Goal: Information Seeking & Learning: Learn about a topic

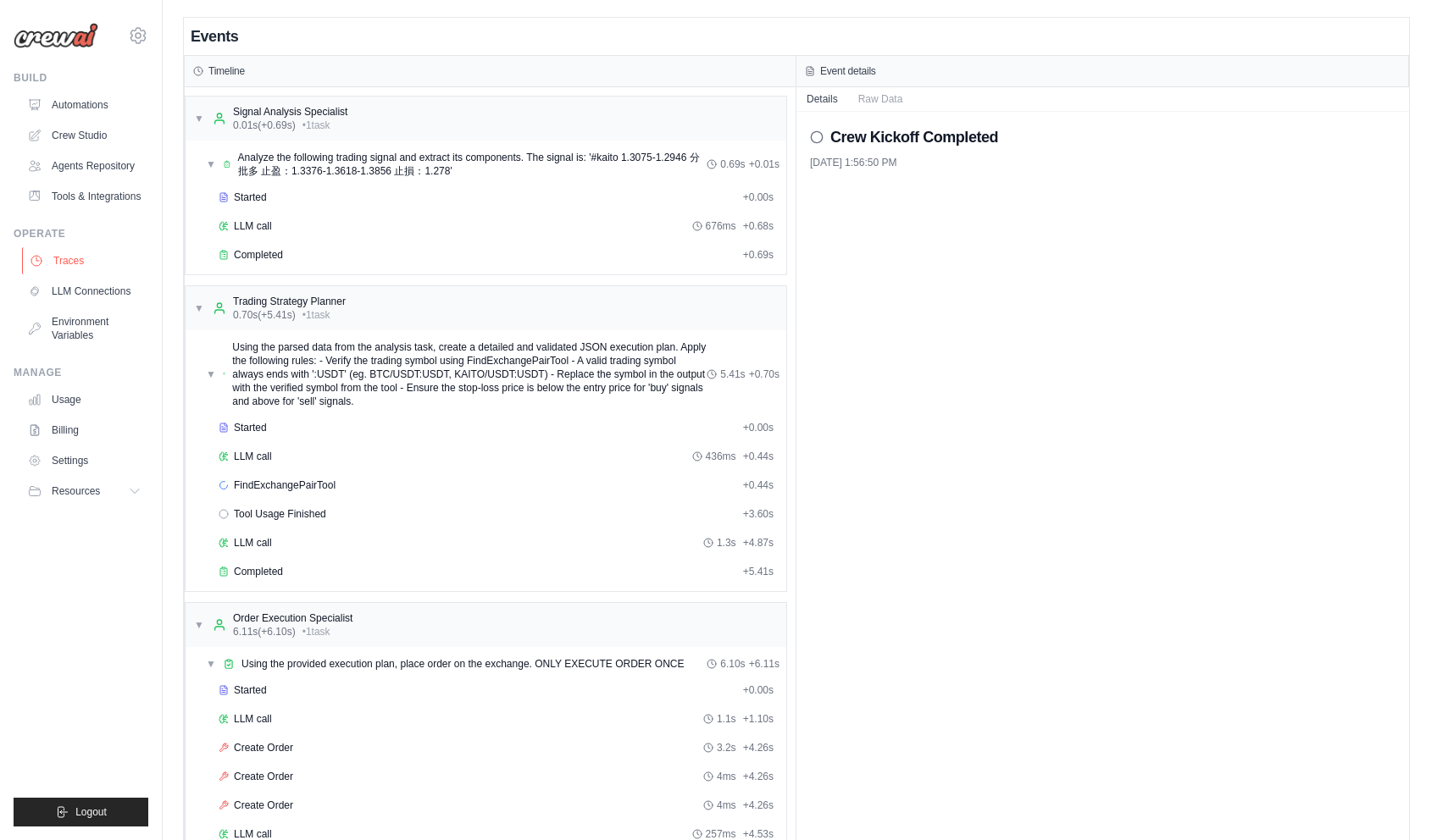
click at [83, 261] on link "Traces" at bounding box center [86, 261] width 128 height 27
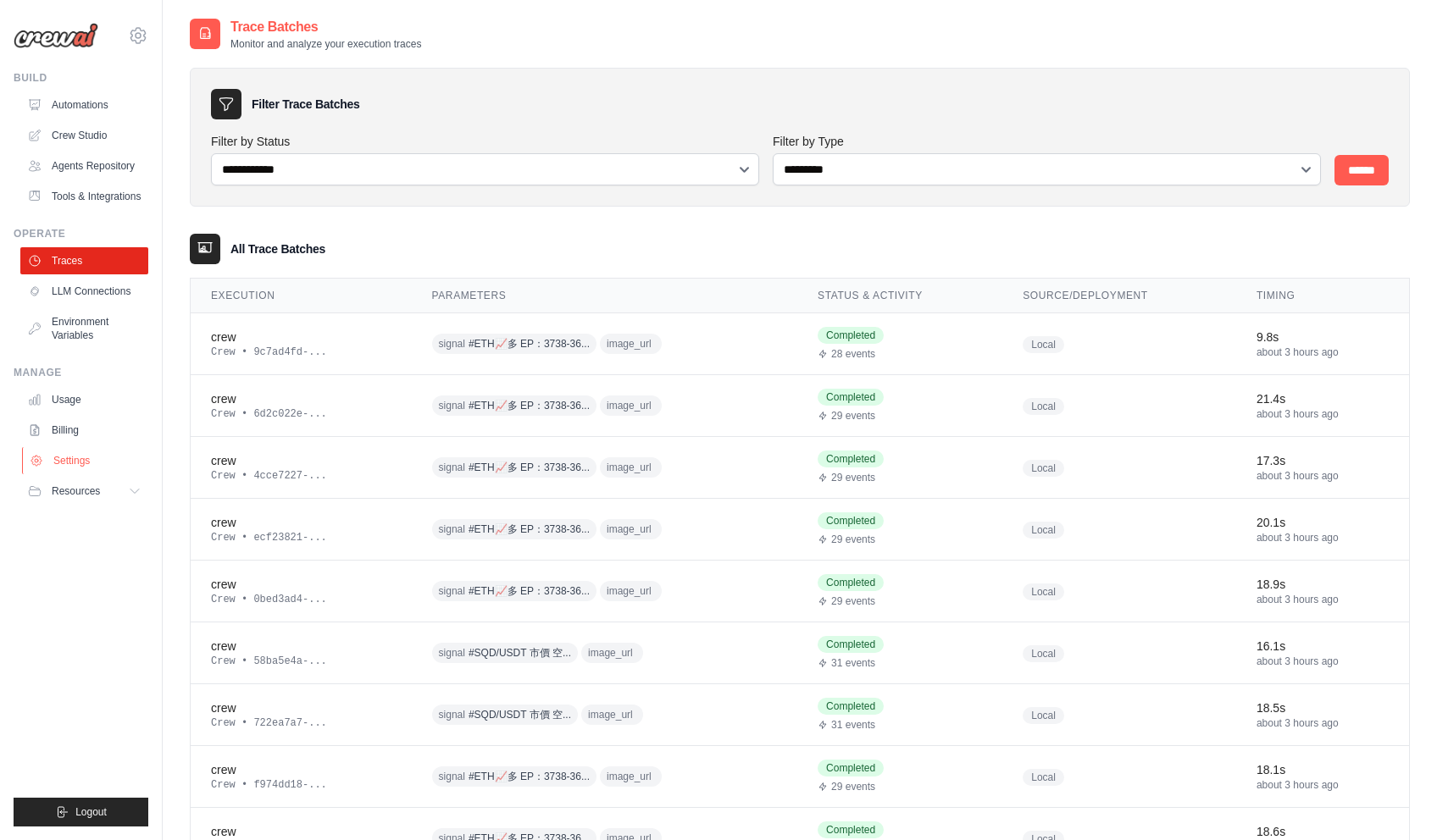
click at [68, 456] on link "Settings" at bounding box center [86, 461] width 128 height 27
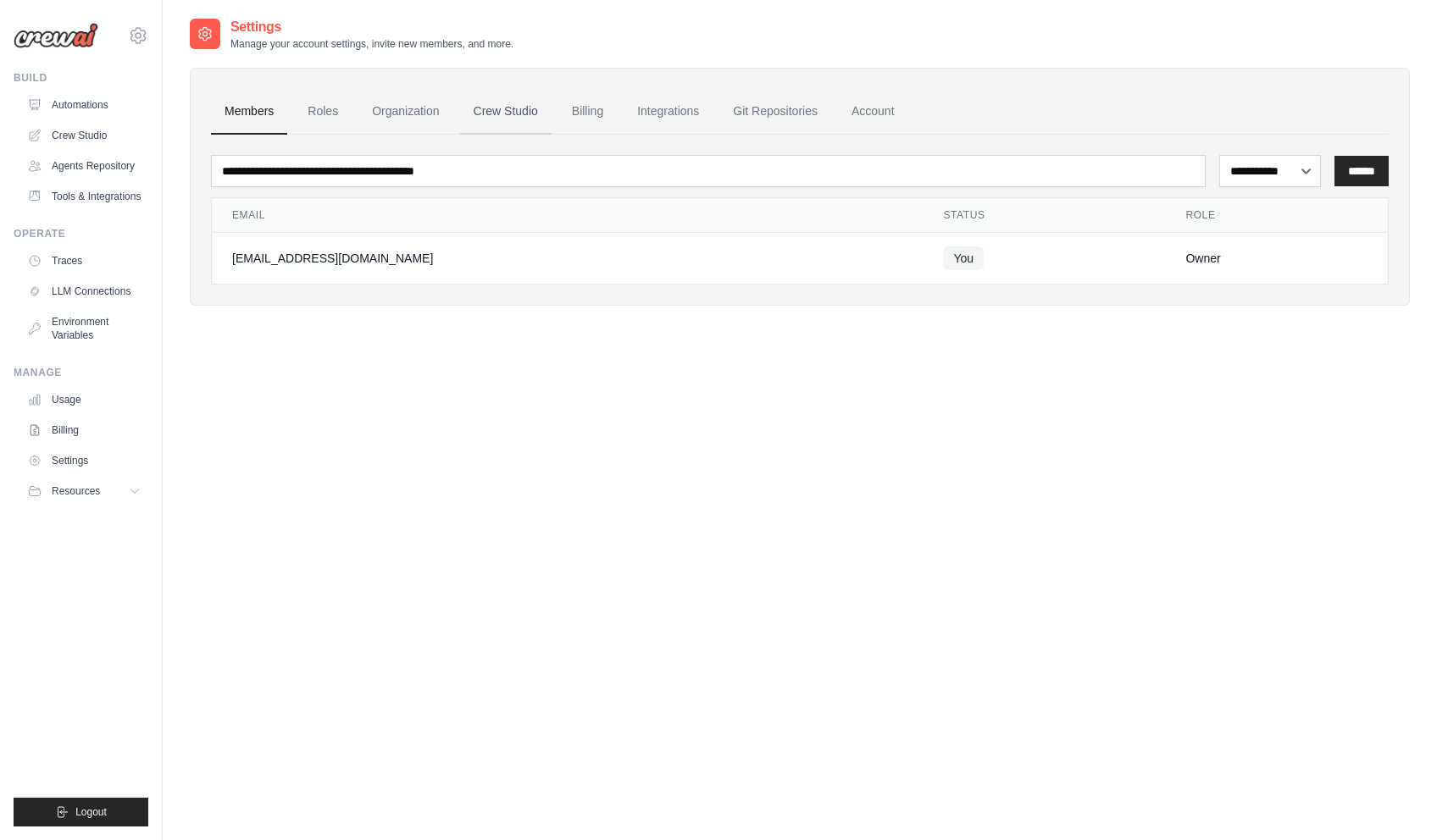
click at [517, 107] on link "Crew Studio" at bounding box center [505, 111] width 92 height 46
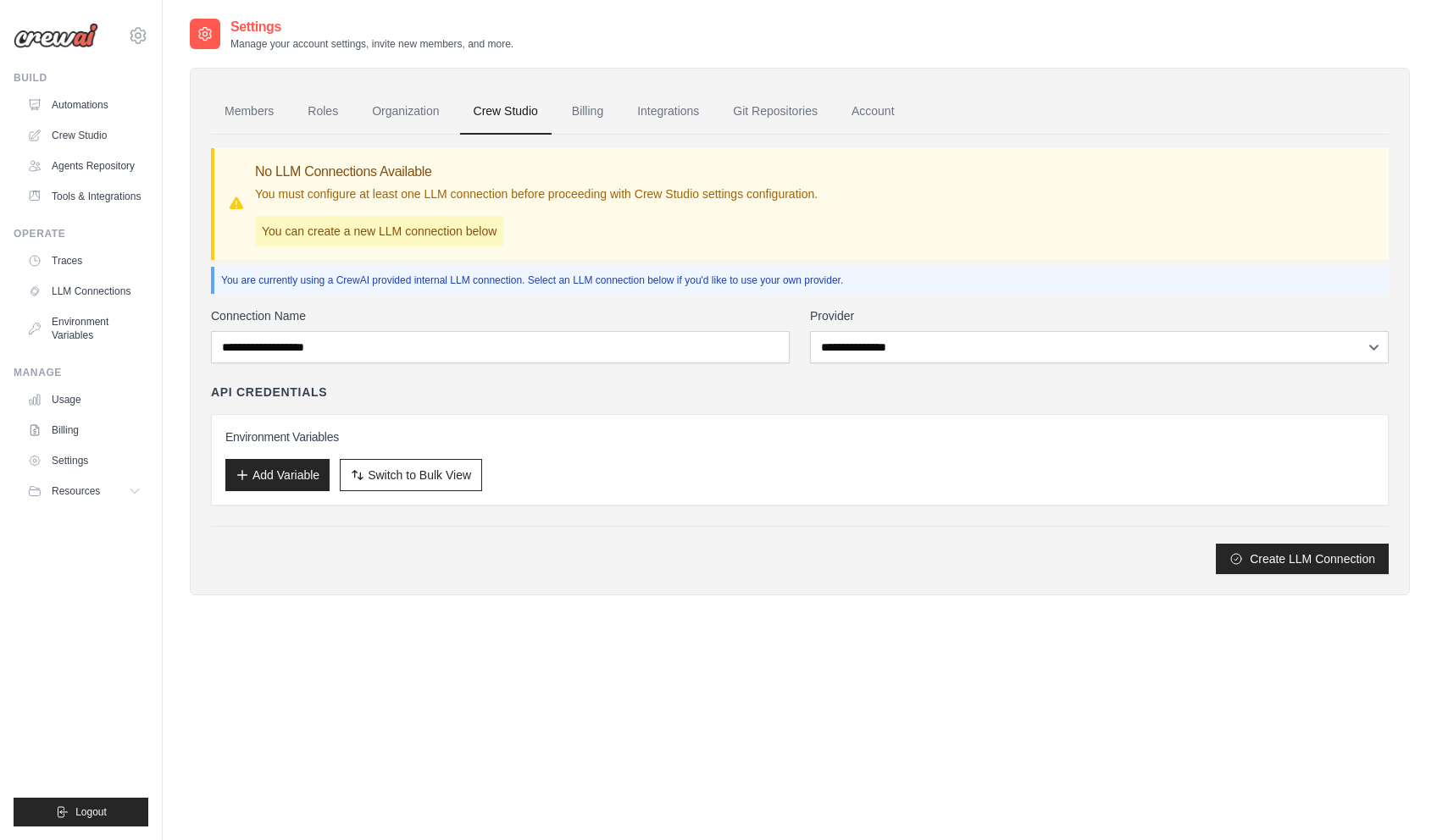
click at [649, 112] on link "Integrations" at bounding box center [667, 111] width 89 height 46
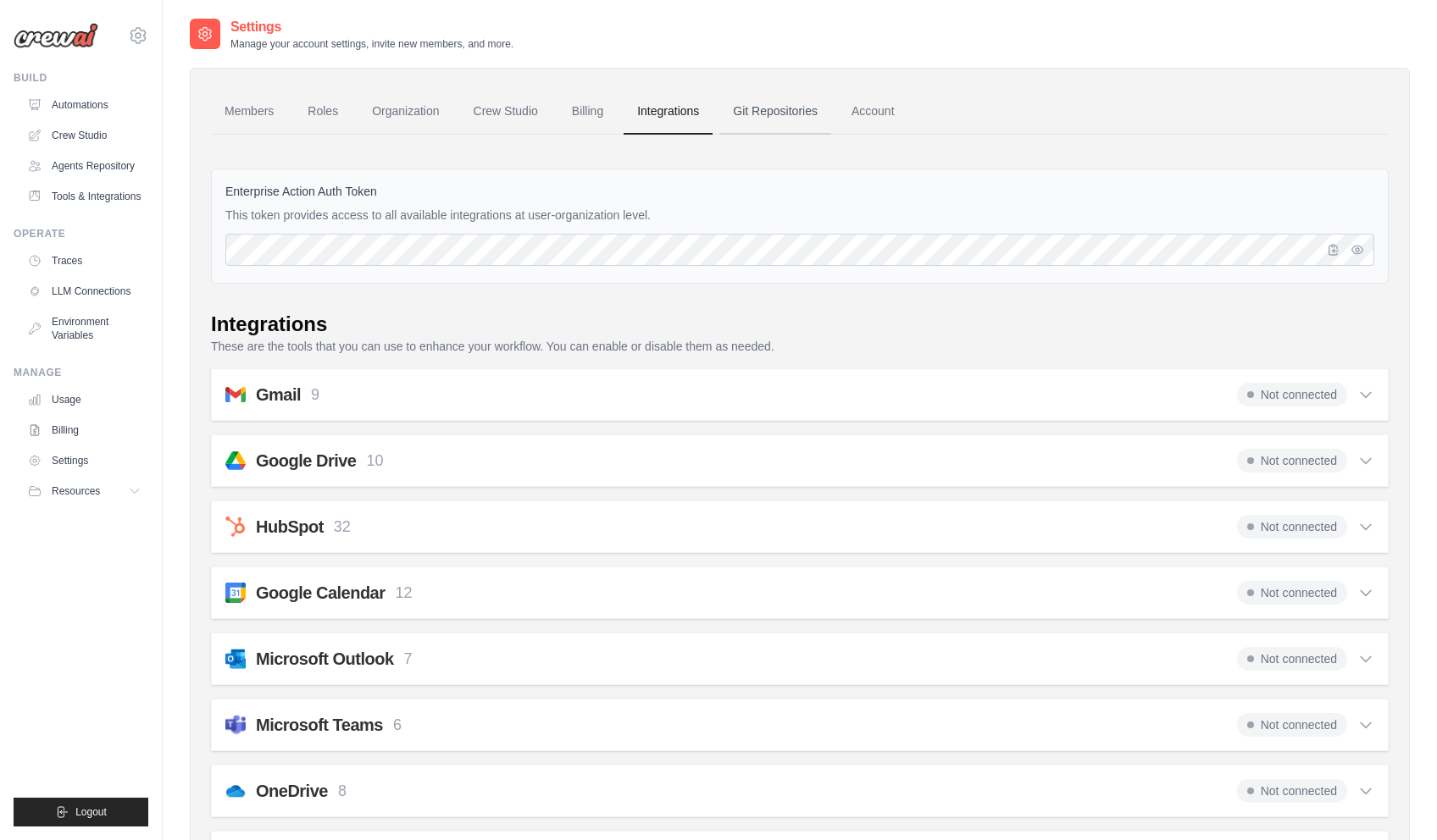
click at [732, 113] on link "Git Repositories" at bounding box center [775, 111] width 112 height 46
click at [860, 106] on link "Account" at bounding box center [873, 111] width 70 height 46
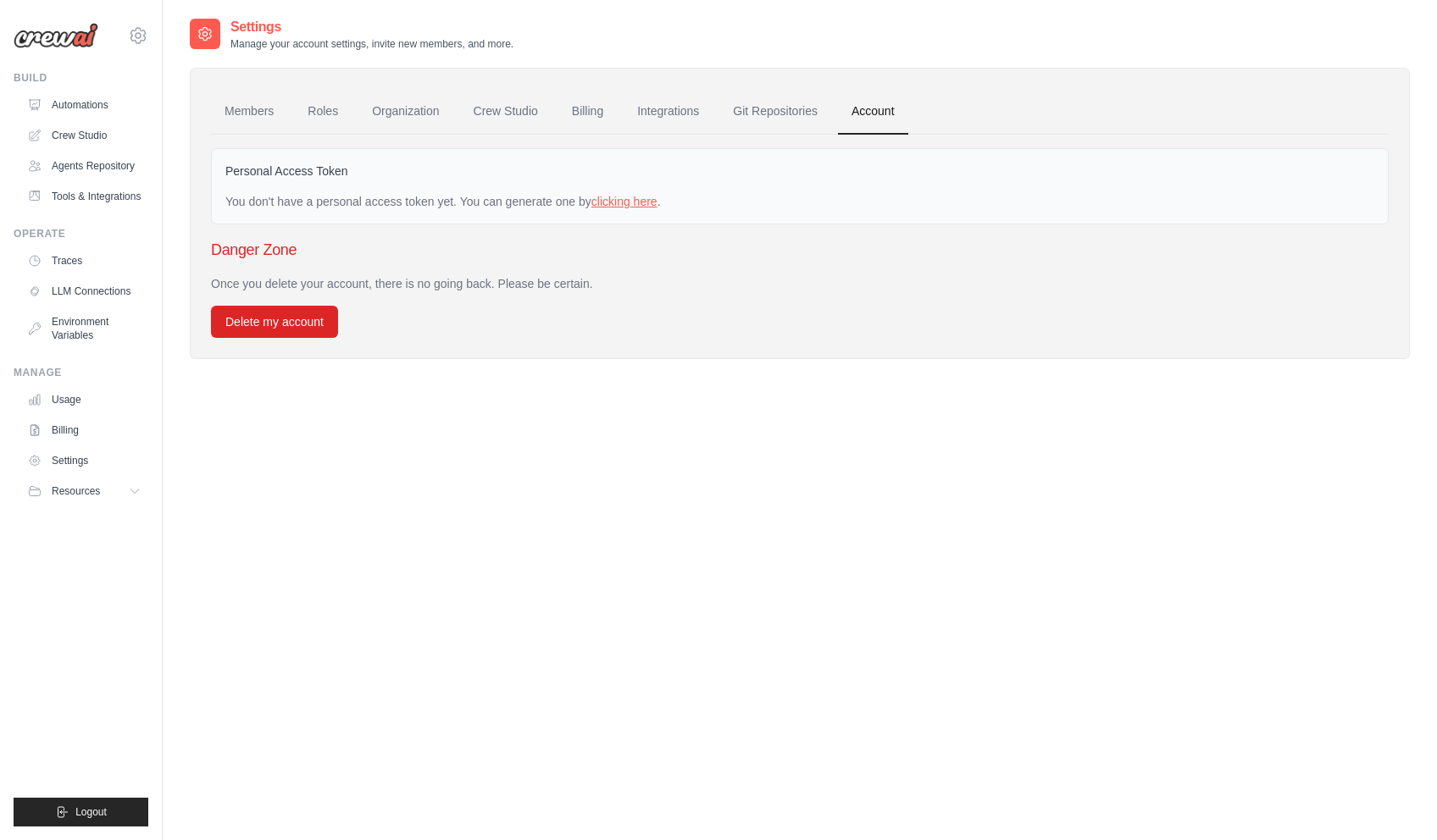
click at [613, 205] on link "clicking here" at bounding box center [624, 202] width 66 height 14
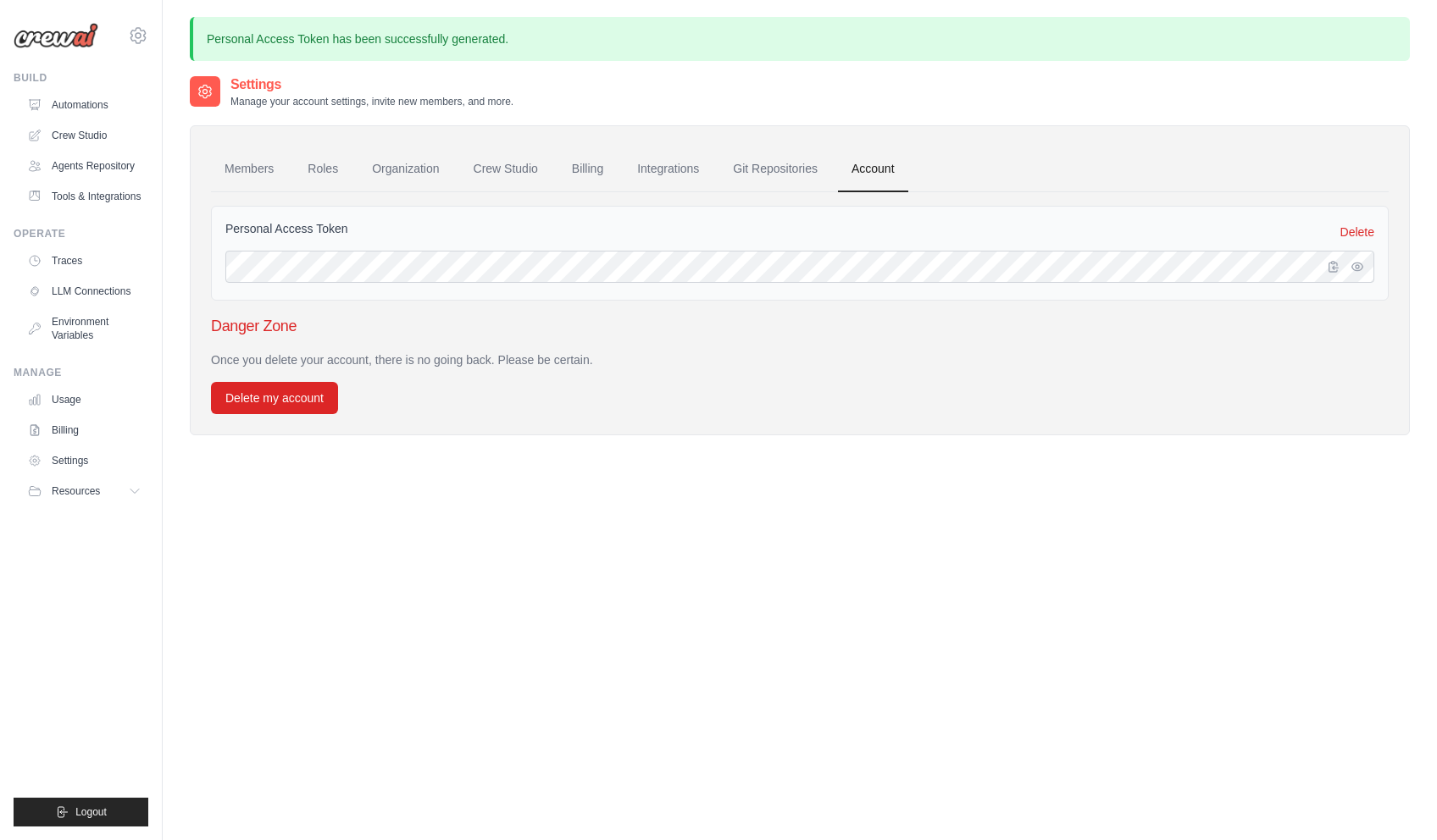
click at [1346, 260] on div at bounding box center [1348, 266] width 50 height 32
click at [1352, 263] on icon "button" at bounding box center [1357, 265] width 14 height 14
click at [327, 573] on div "Settings Manage your account settings, invite new members, and more. Members Ro…" at bounding box center [800, 494] width 1220 height 840
click at [127, 485] on button "Resources" at bounding box center [86, 491] width 128 height 27
click at [86, 518] on span "Documentation" at bounding box center [93, 520] width 68 height 14
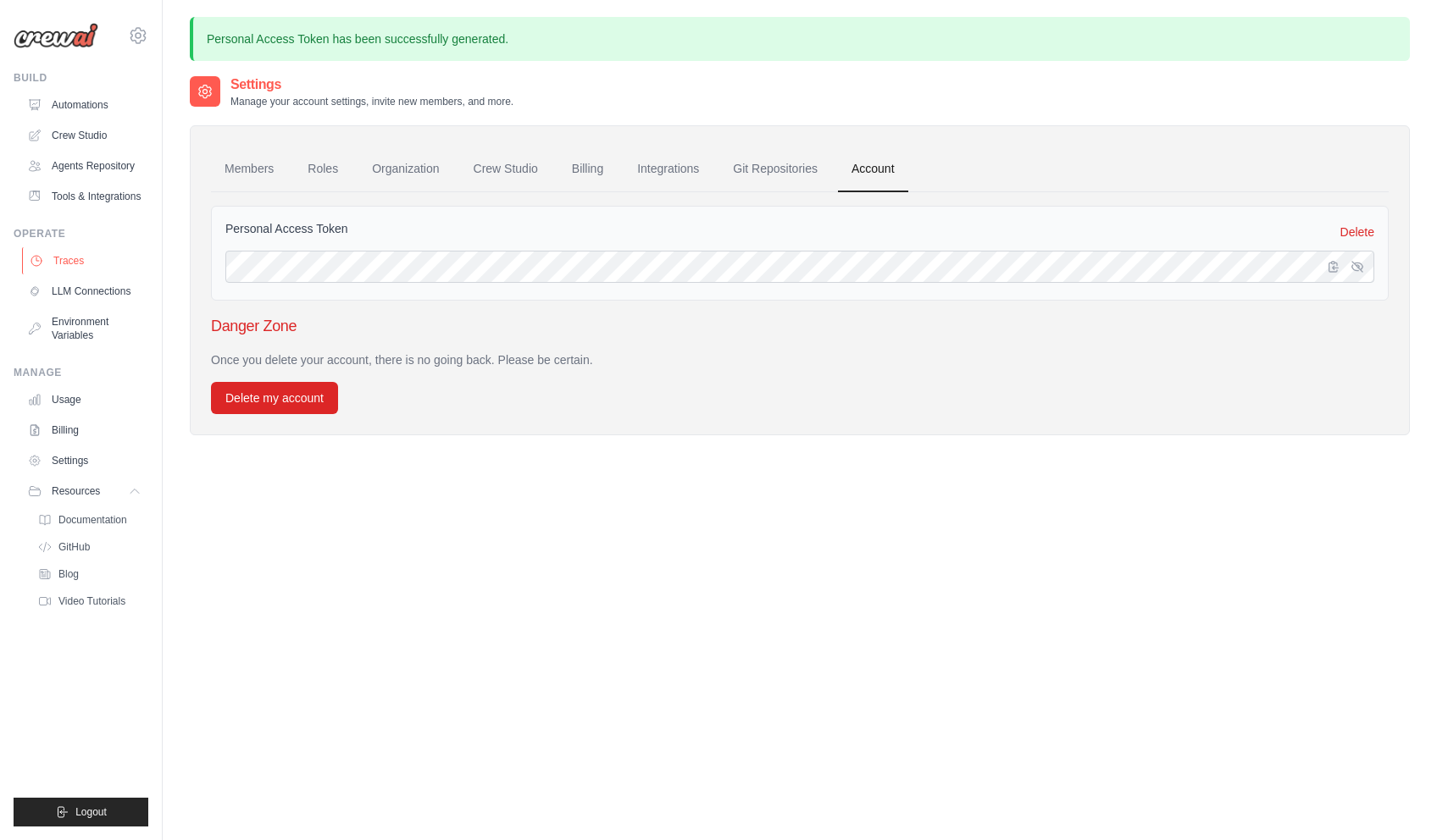
click at [74, 255] on link "Traces" at bounding box center [86, 261] width 128 height 27
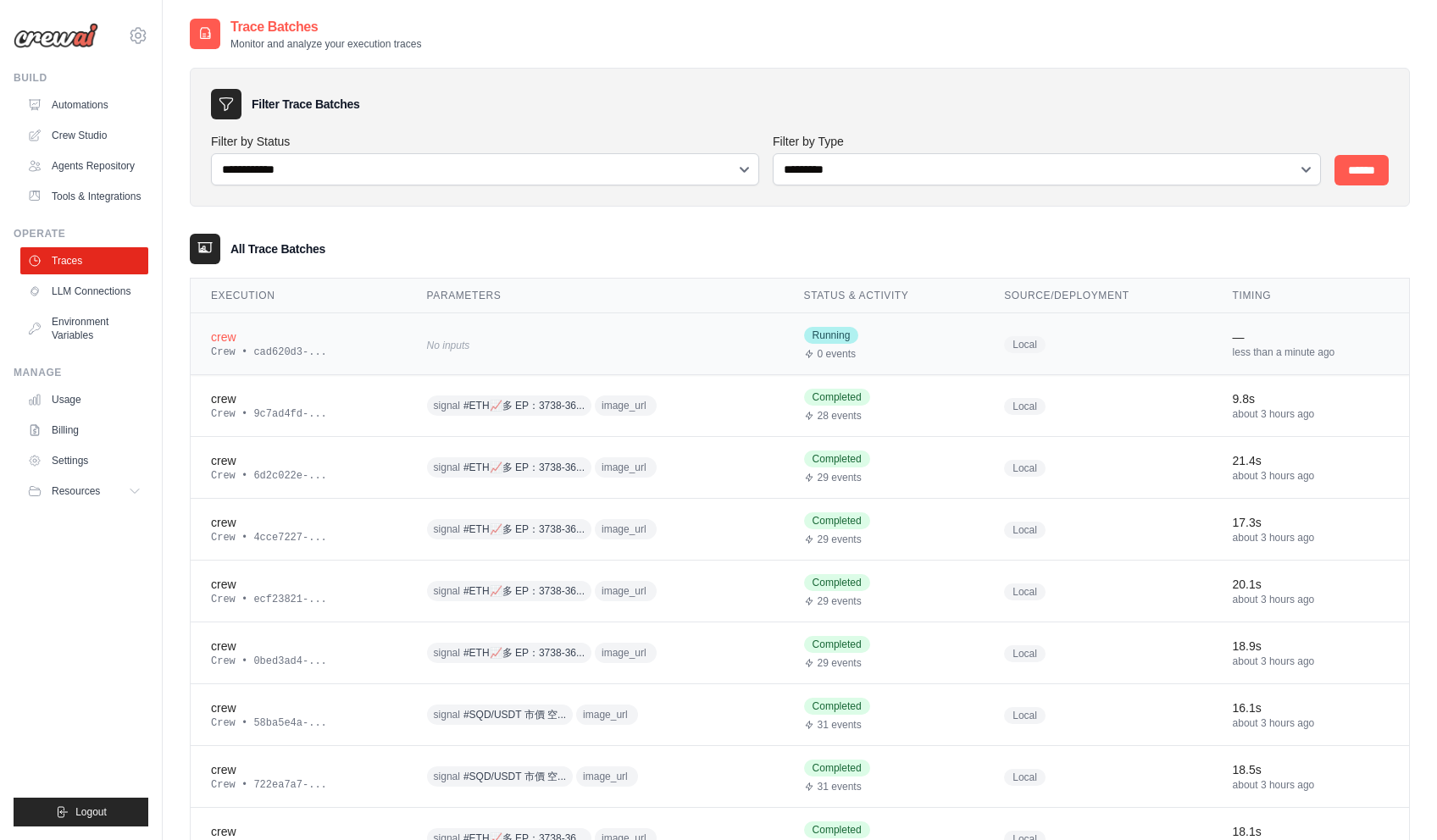
click at [221, 341] on div "crew" at bounding box center [299, 337] width 176 height 17
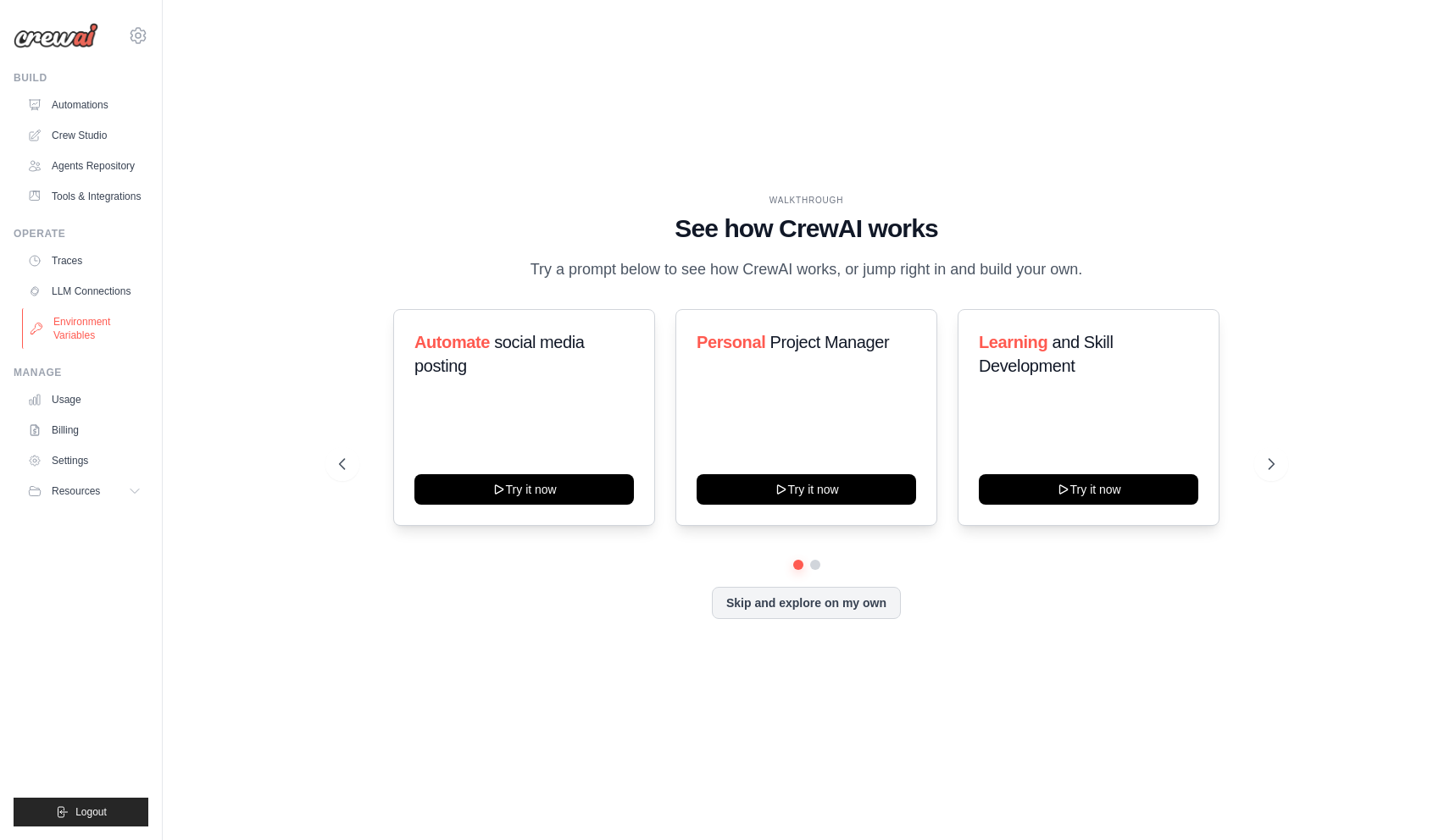
click at [93, 330] on link "Environment Variables" at bounding box center [86, 329] width 128 height 41
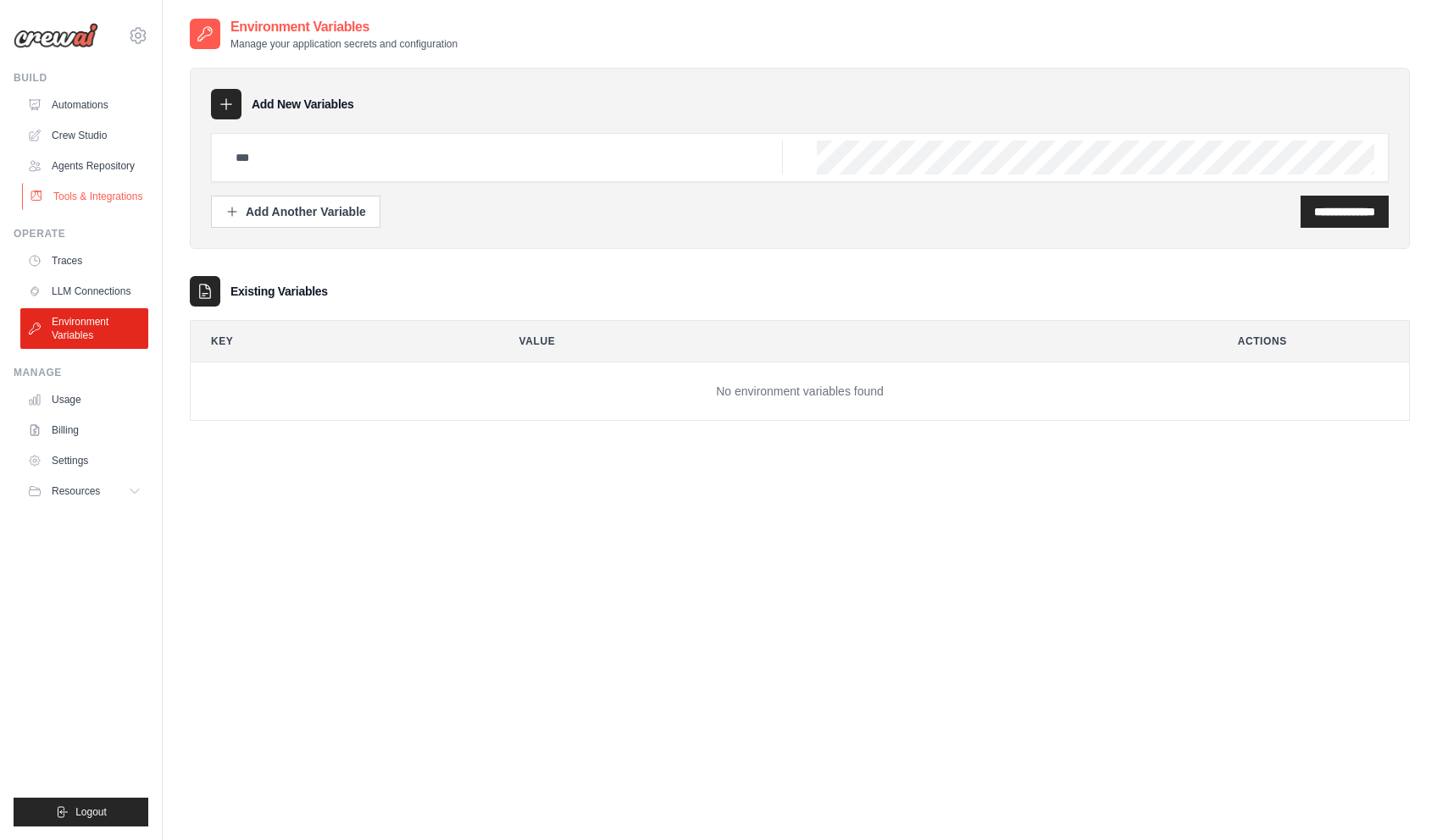
click at [61, 191] on link "Tools & Integrations" at bounding box center [86, 196] width 128 height 27
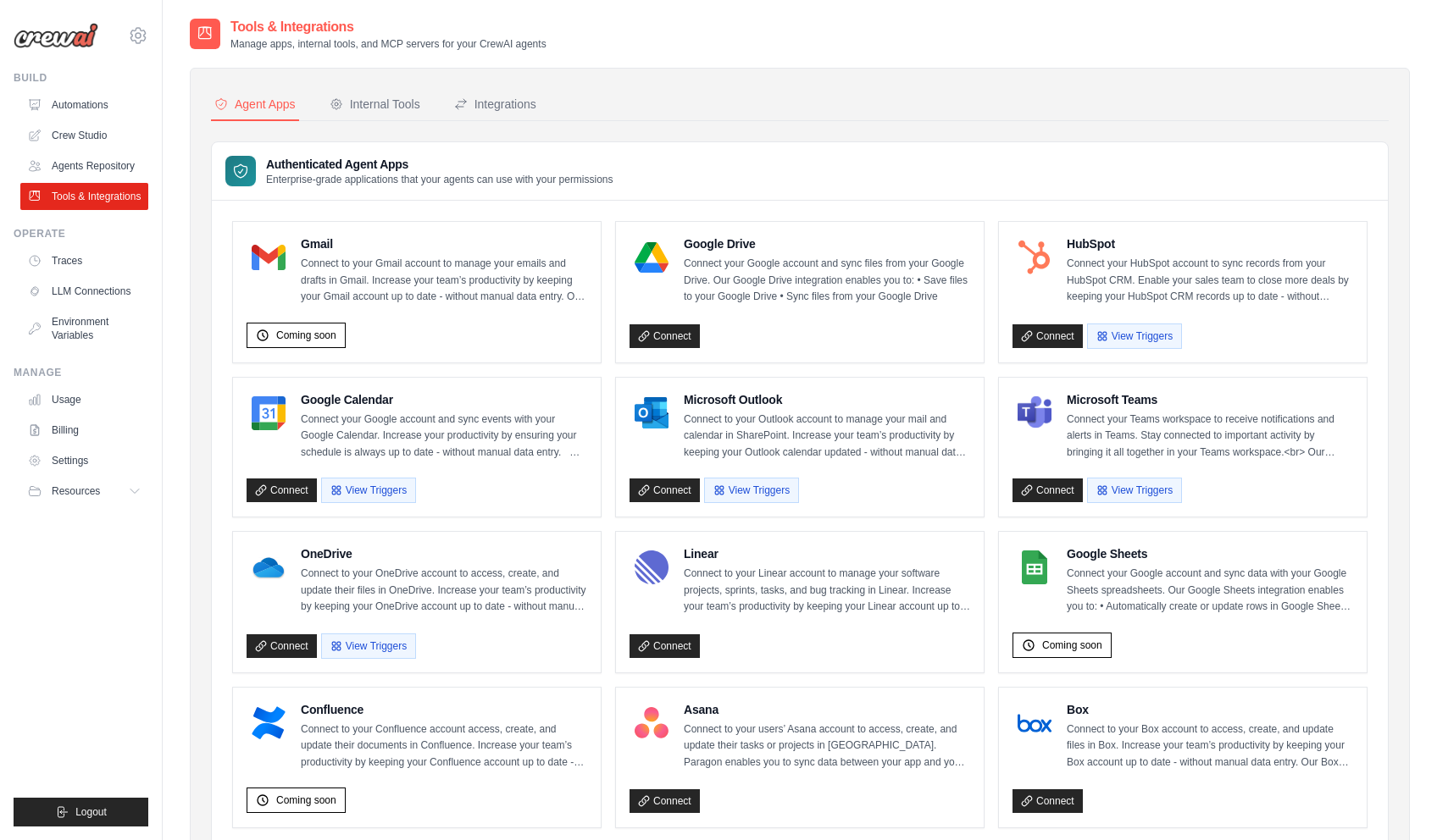
click at [94, 195] on link "Tools & Integrations" at bounding box center [84, 196] width 128 height 27
click at [389, 107] on div "Internal Tools" at bounding box center [375, 104] width 91 height 17
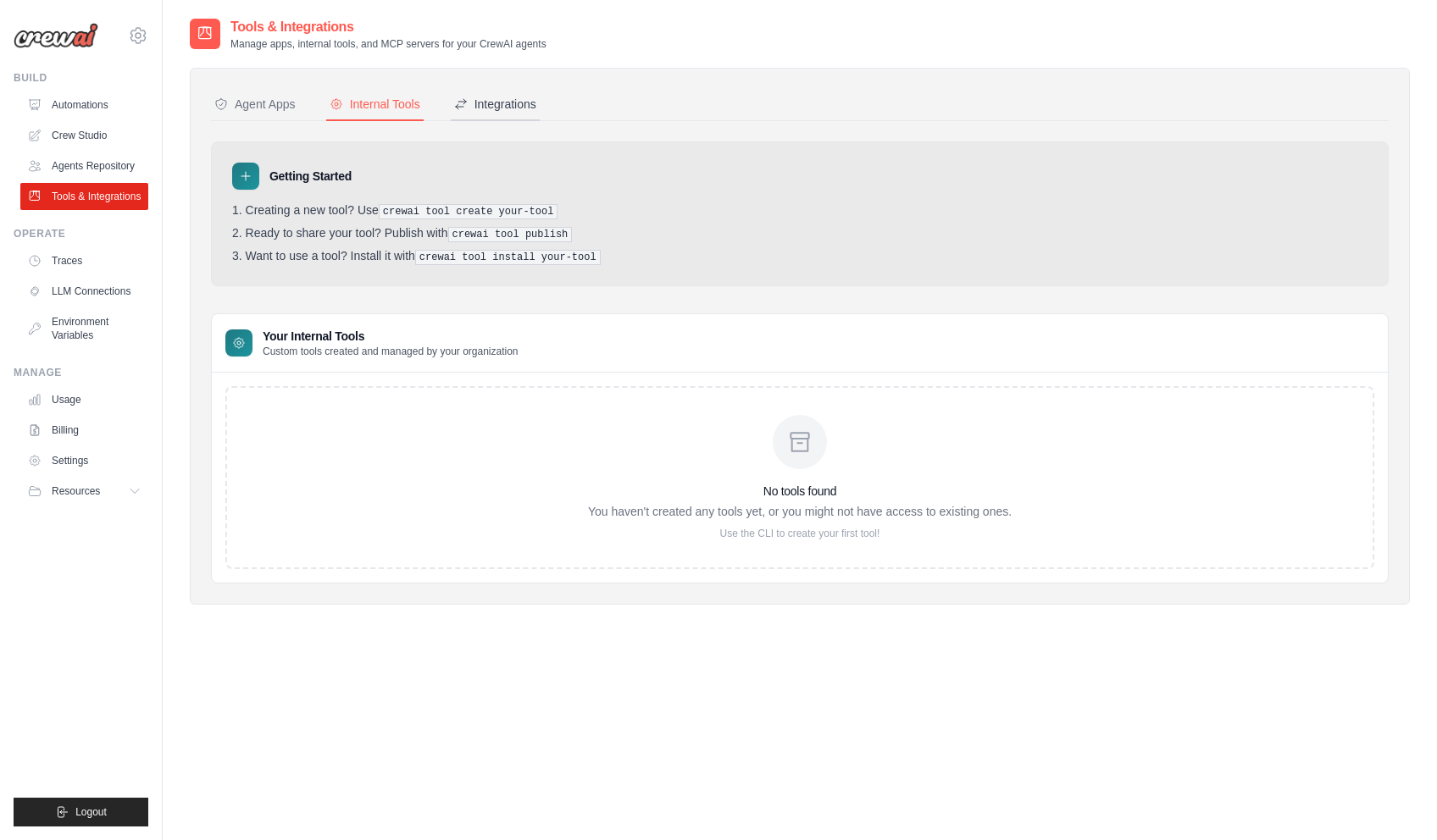
click at [511, 113] on button "Integrations" at bounding box center [494, 105] width 89 height 32
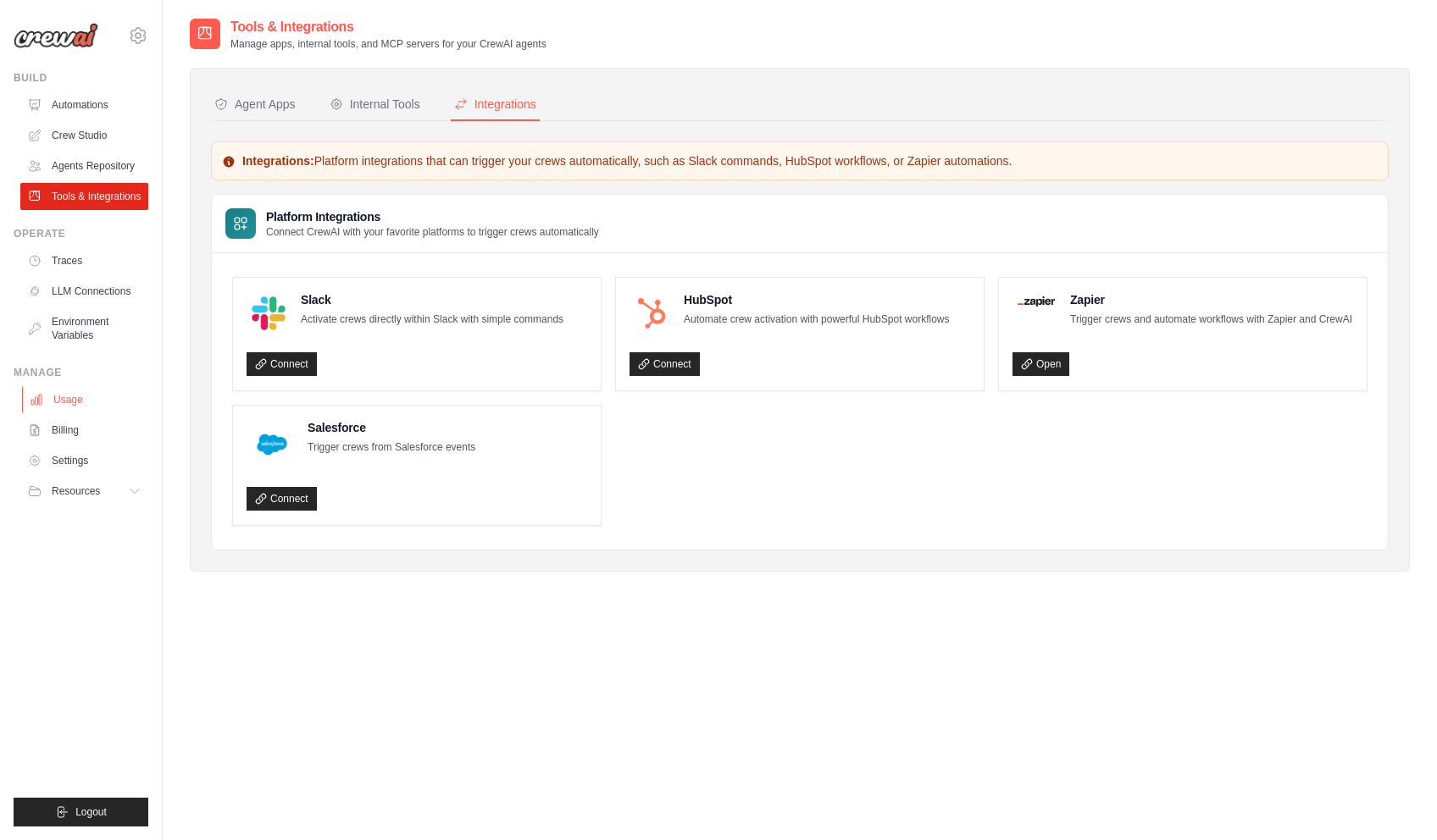
click at [81, 405] on link "Usage" at bounding box center [86, 399] width 128 height 27
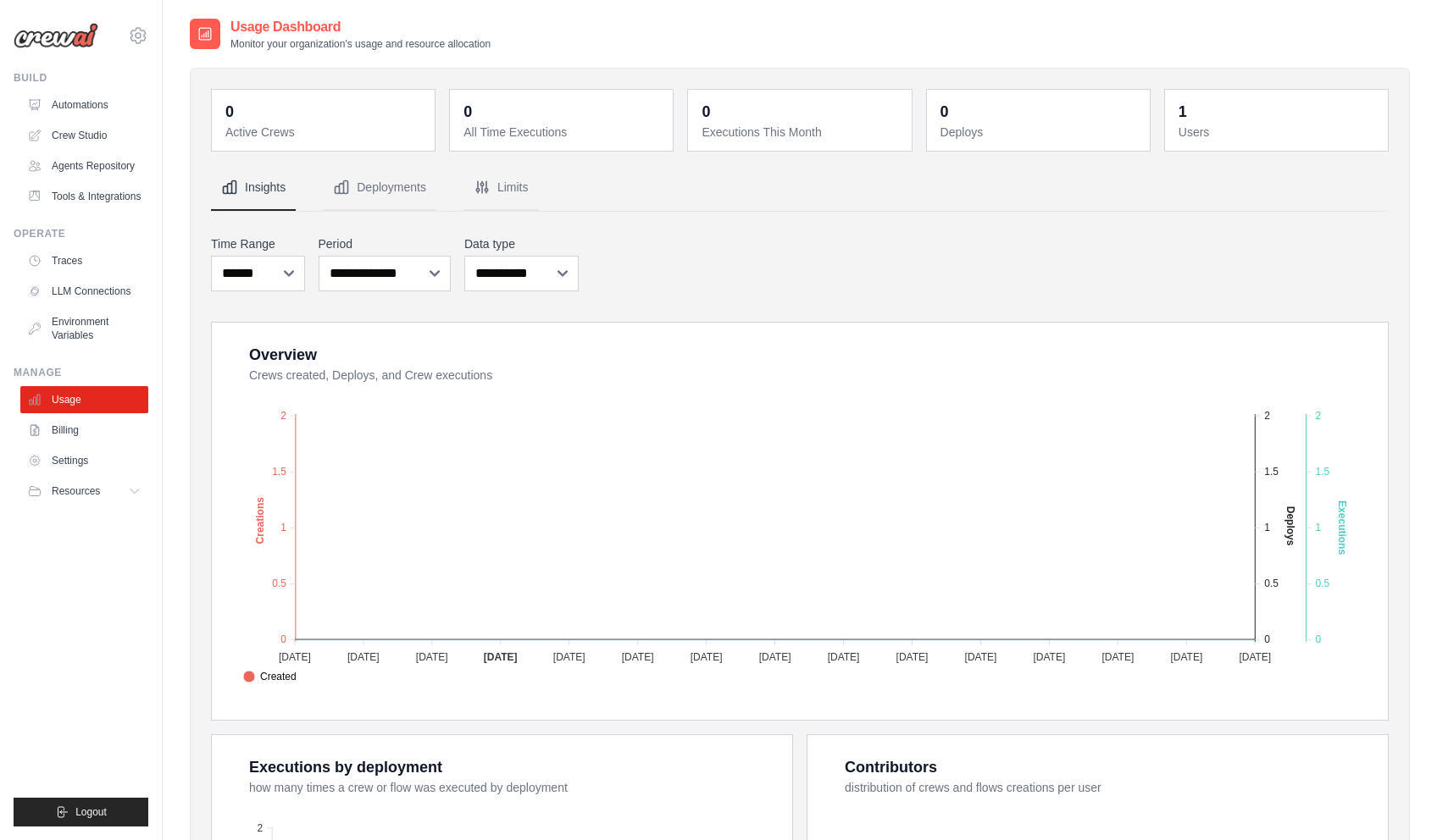
click at [102, 687] on ul "Build Automations Crew Studio Agents Repository Tools & Integrations" at bounding box center [81, 448] width 135 height 756
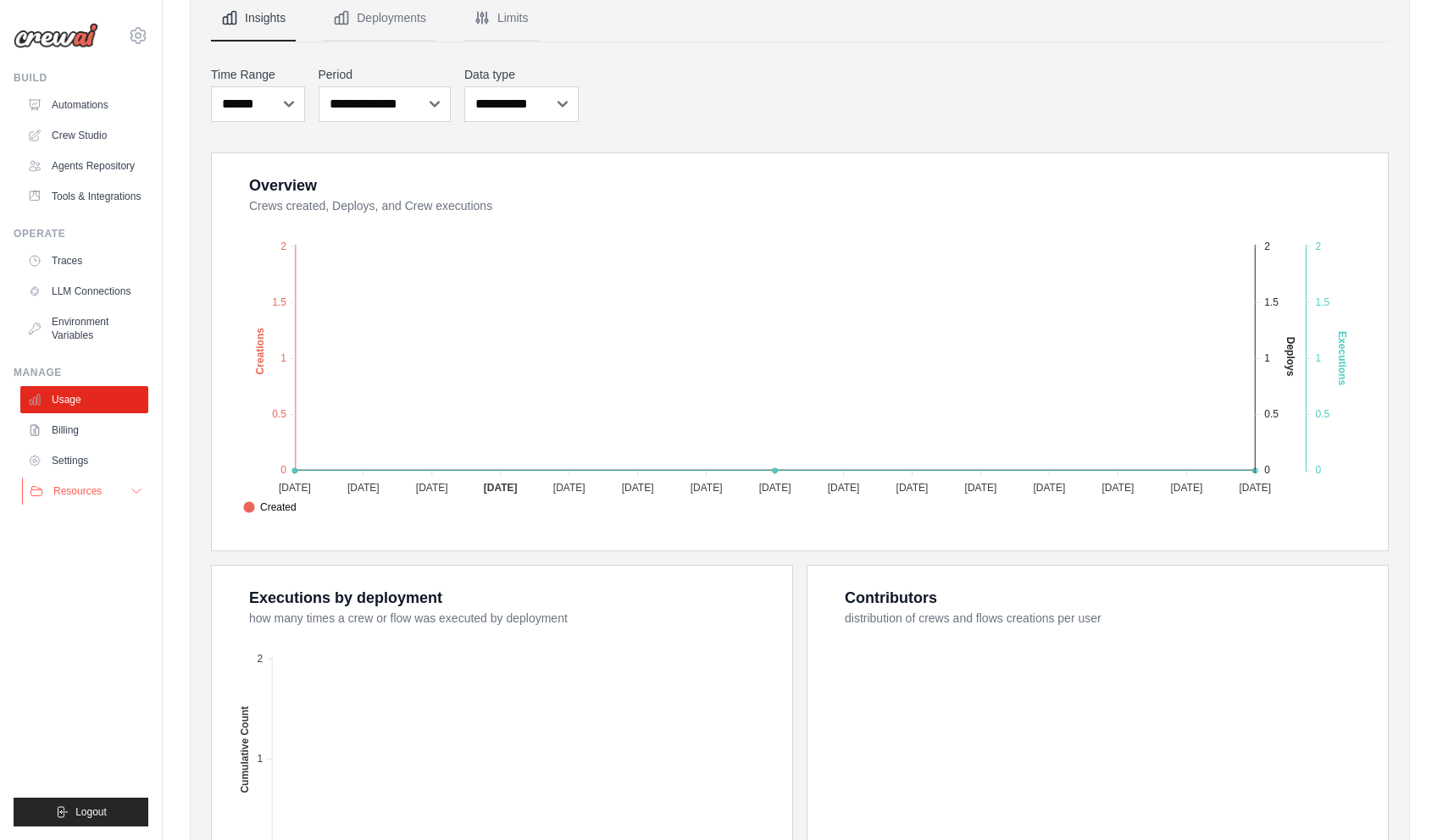
click at [90, 504] on button "Resources" at bounding box center [86, 491] width 128 height 27
click at [68, 543] on span "GitHub" at bounding box center [76, 548] width 32 height 14
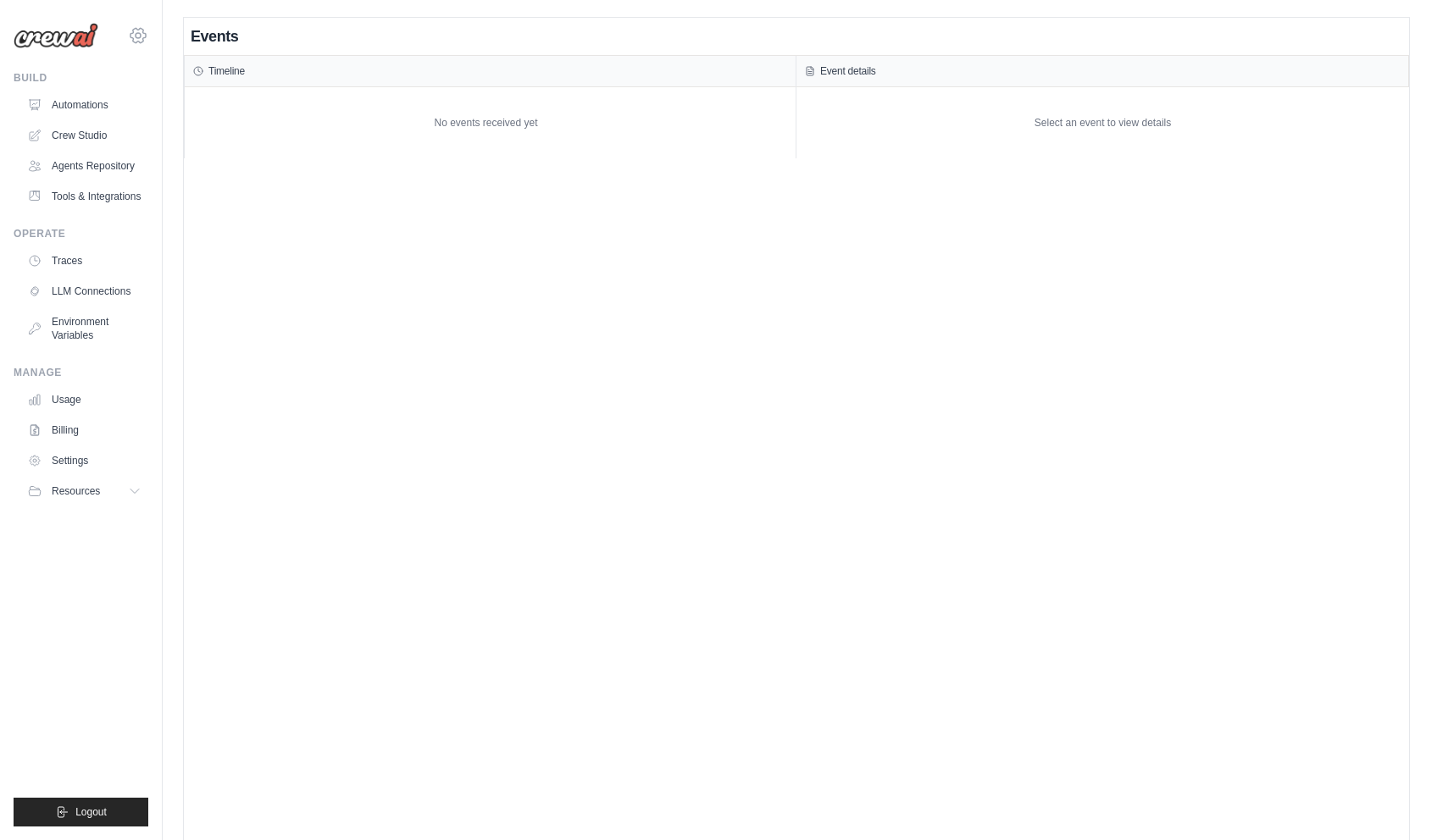
click at [140, 39] on icon at bounding box center [138, 36] width 21 height 21
click at [178, 108] on span "Settings" at bounding box center [211, 105] width 134 height 17
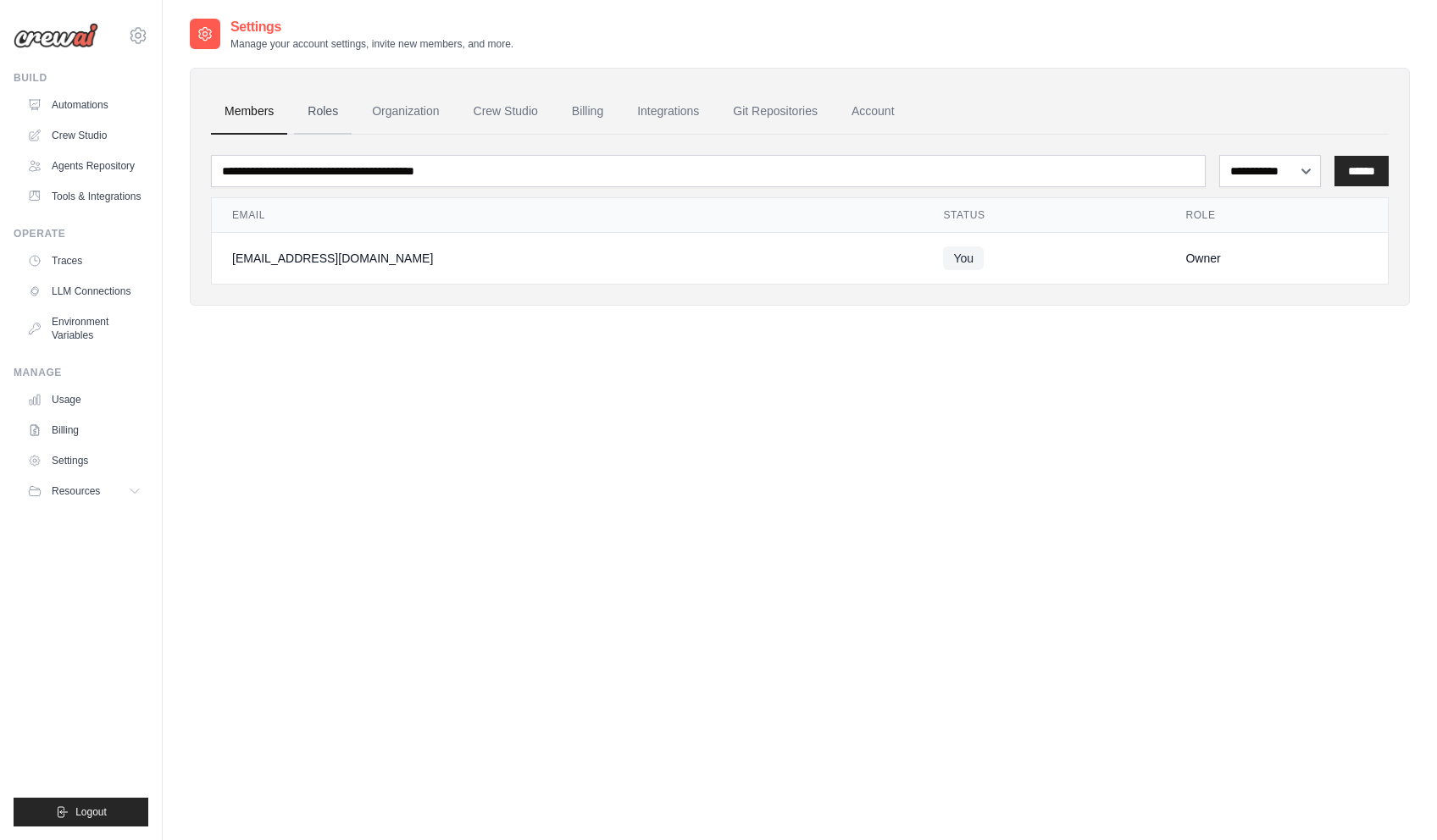
click at [307, 115] on link "Roles" at bounding box center [323, 111] width 58 height 46
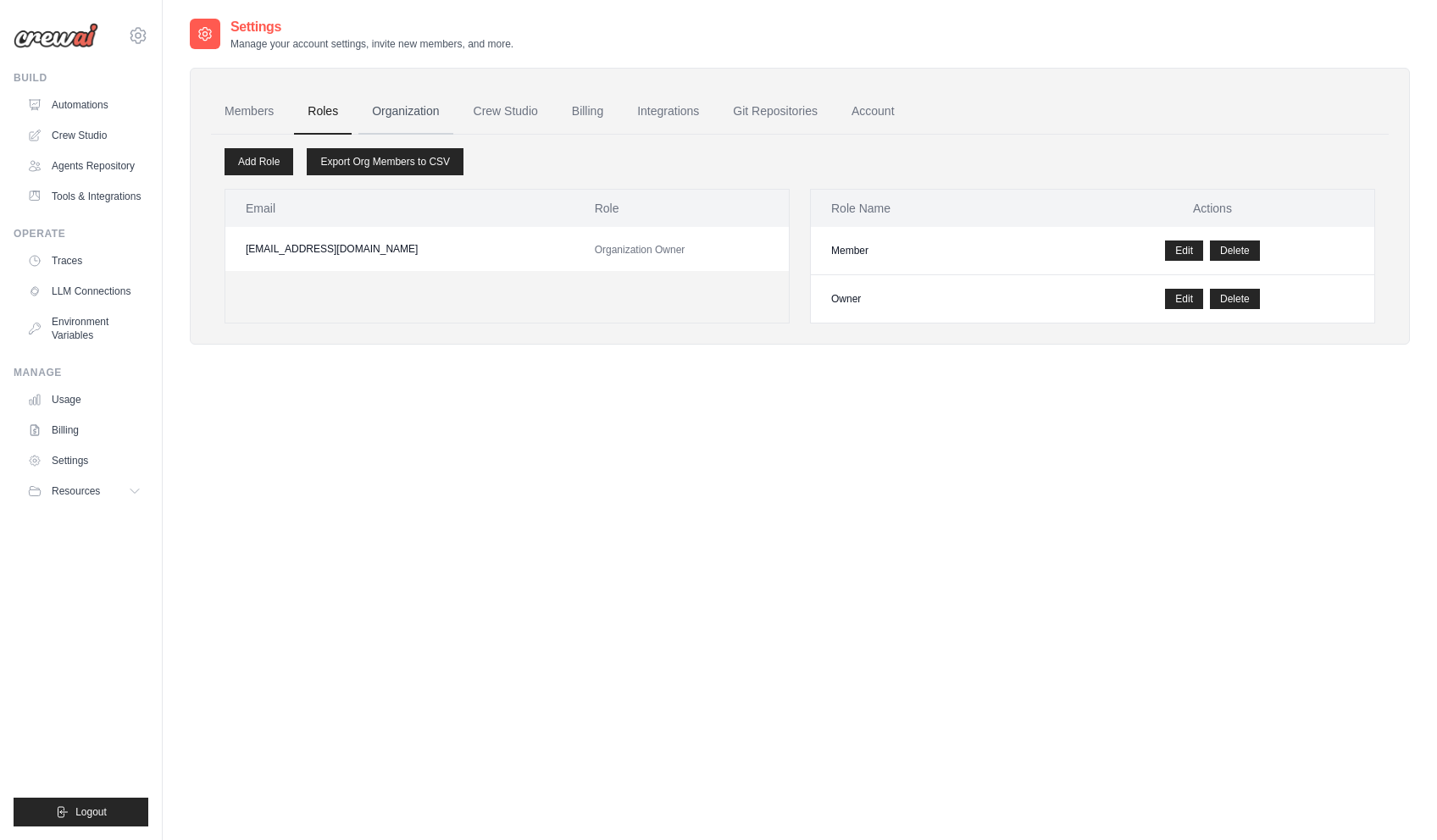
click at [422, 114] on link "Organization" at bounding box center [405, 111] width 94 height 46
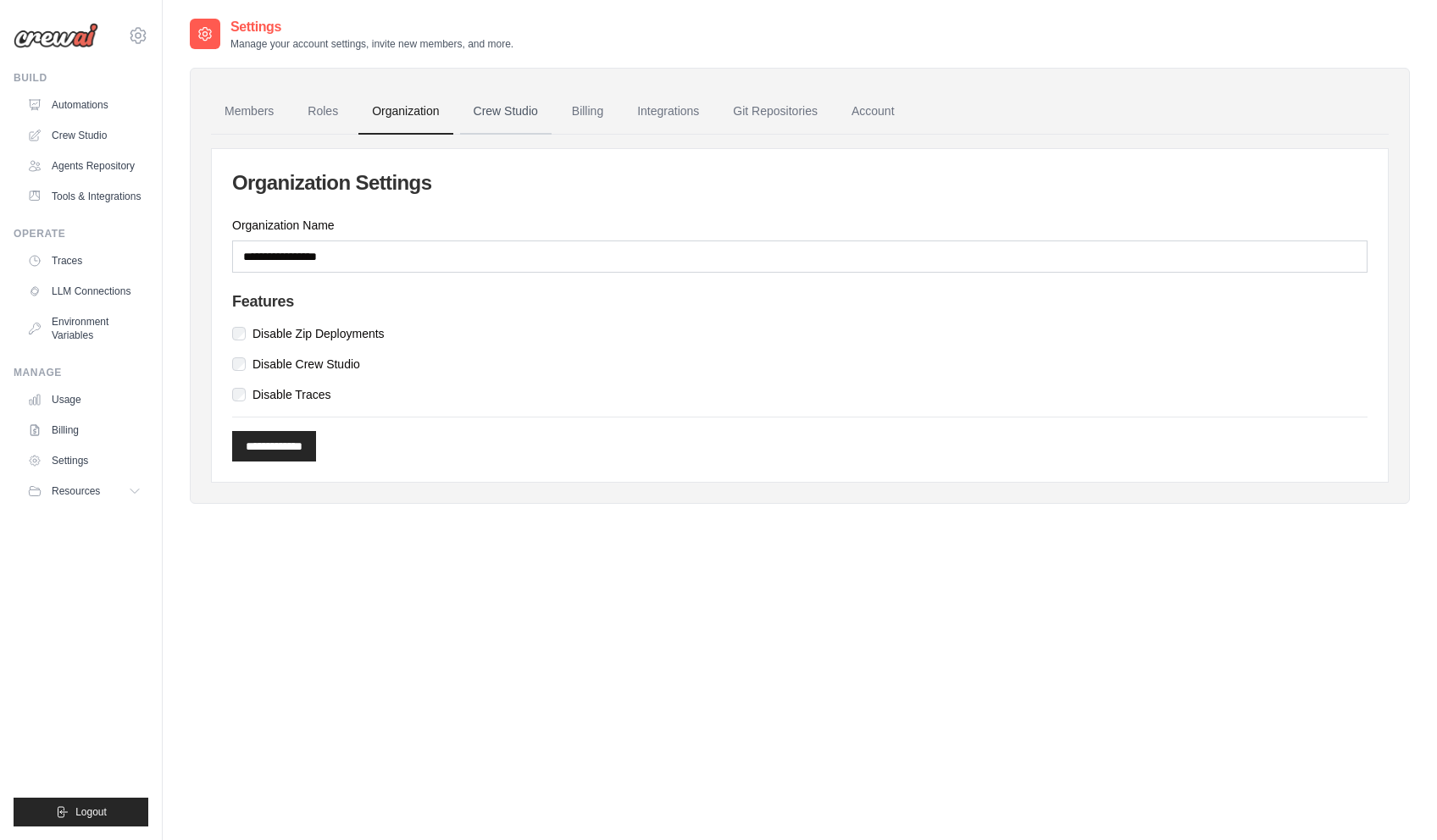
click at [505, 112] on link "Crew Studio" at bounding box center [505, 111] width 92 height 46
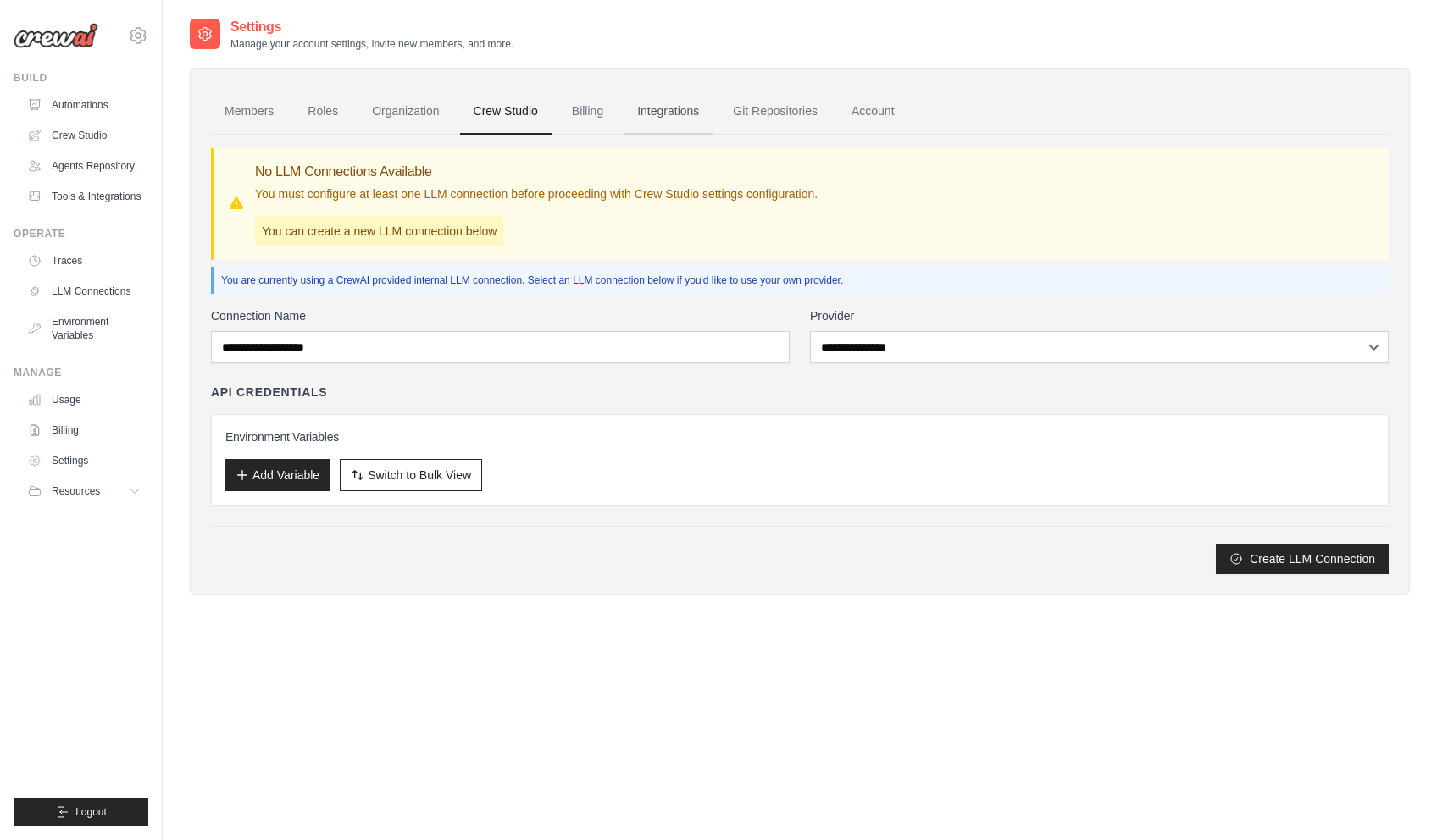
click at [646, 128] on link "Integrations" at bounding box center [667, 111] width 89 height 46
click at [68, 262] on link "Traces" at bounding box center [86, 261] width 128 height 27
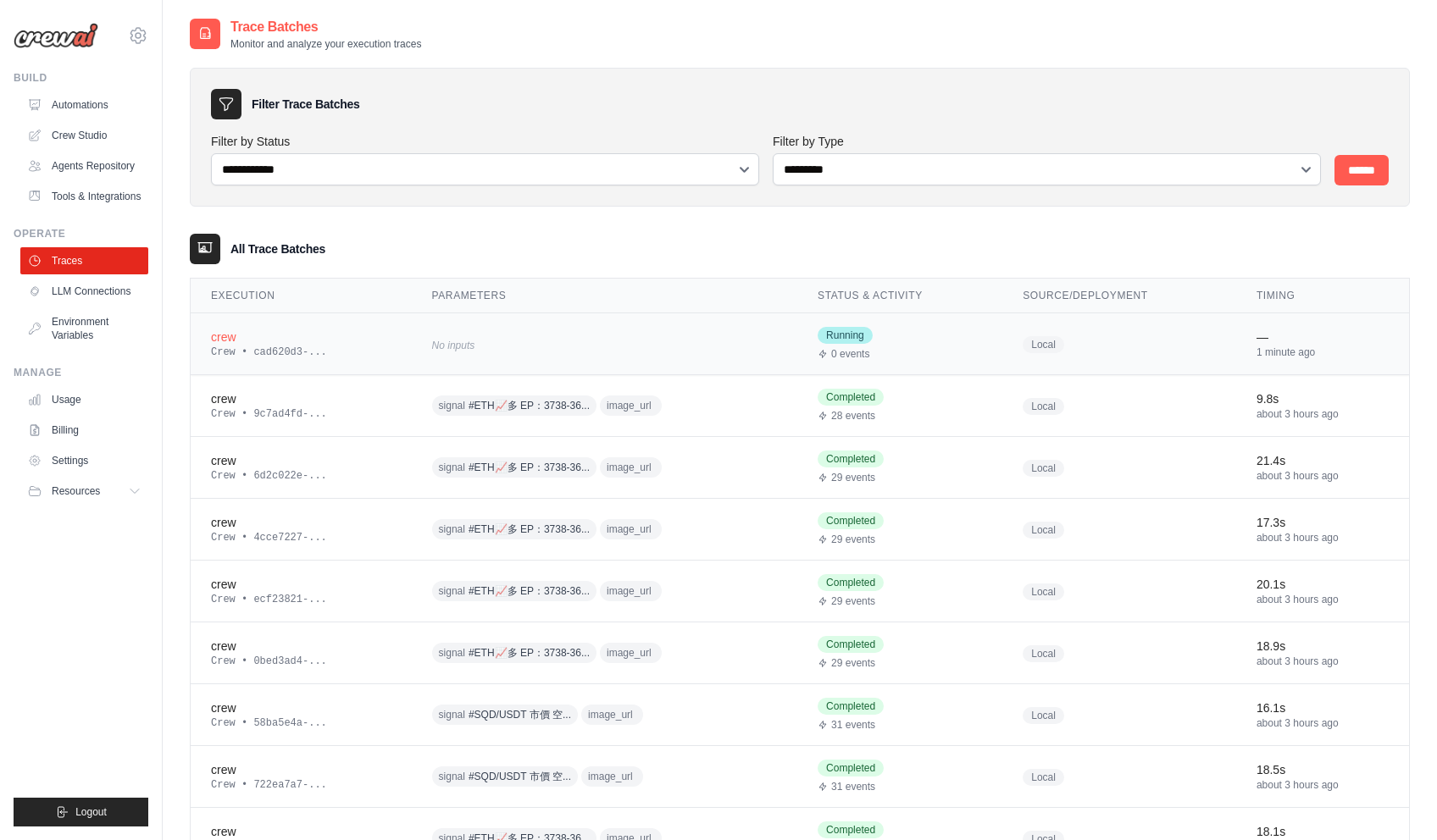
click at [292, 342] on div "crew" at bounding box center [301, 337] width 180 height 17
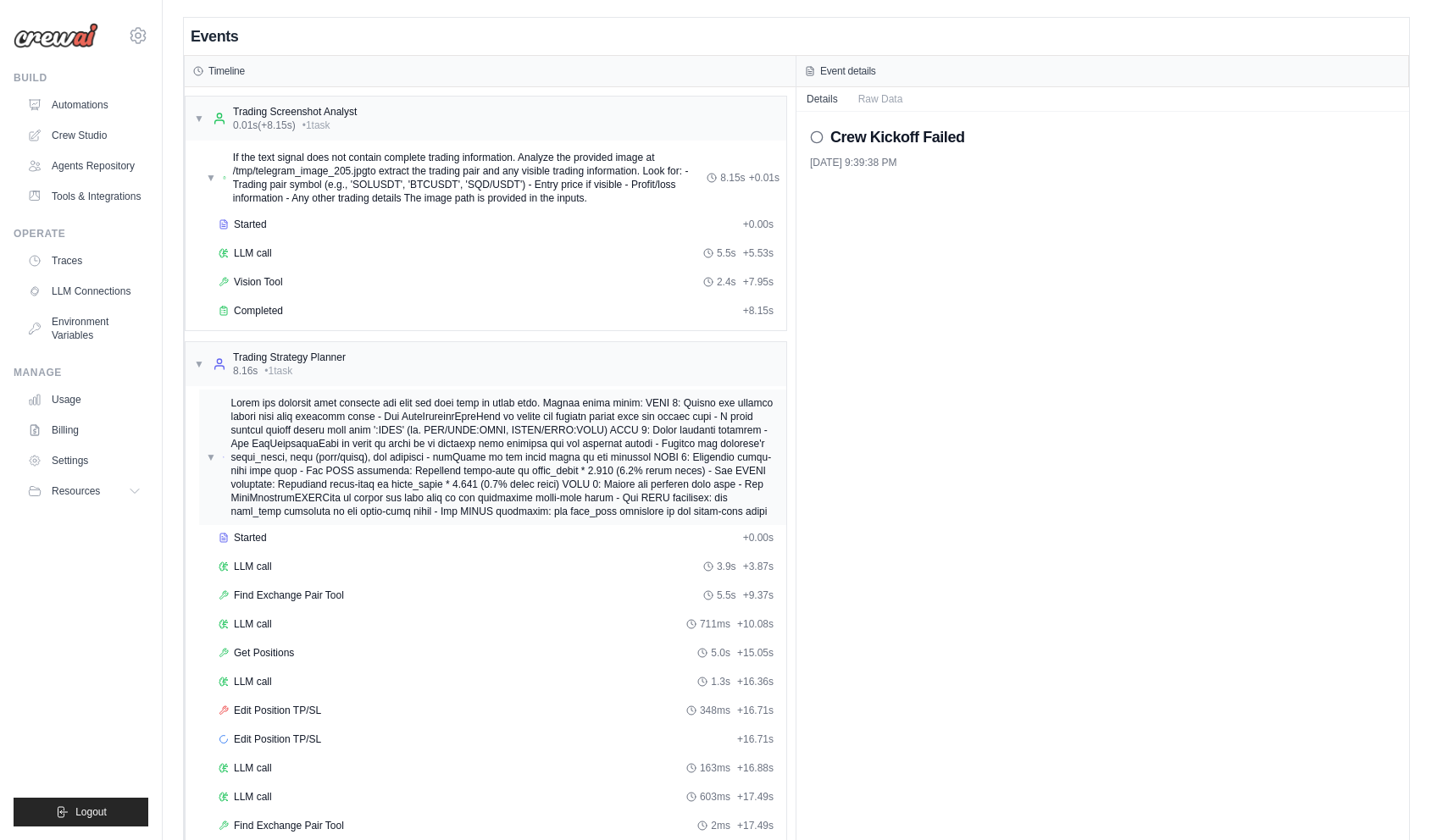
scroll to position [388, 0]
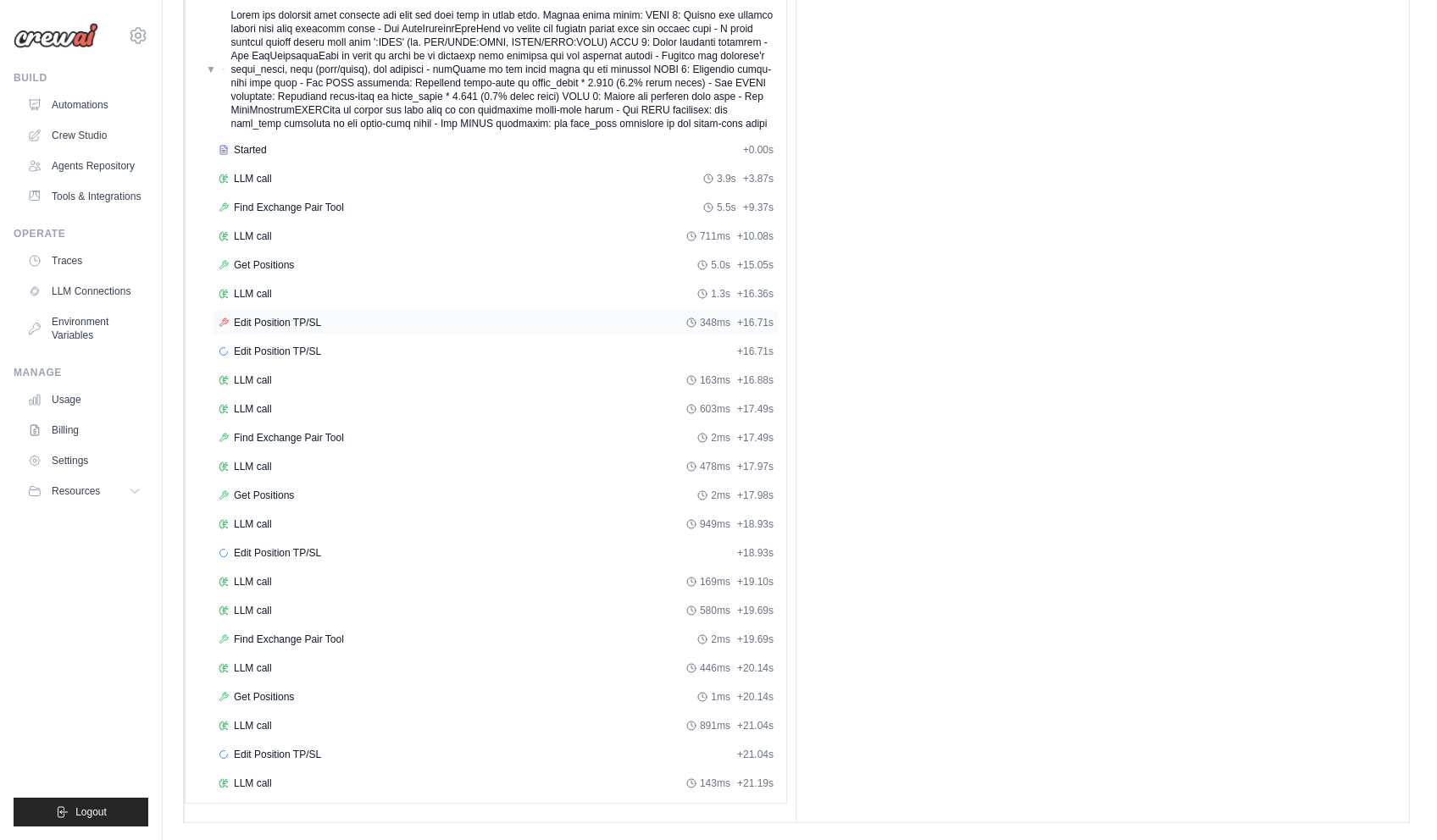
click at [350, 310] on div "Edit Position TP/SL 348ms + 16.71s" at bounding box center [496, 322] width 567 height 25
click at [276, 327] on span "Edit Position TP/SL" at bounding box center [277, 322] width 87 height 14
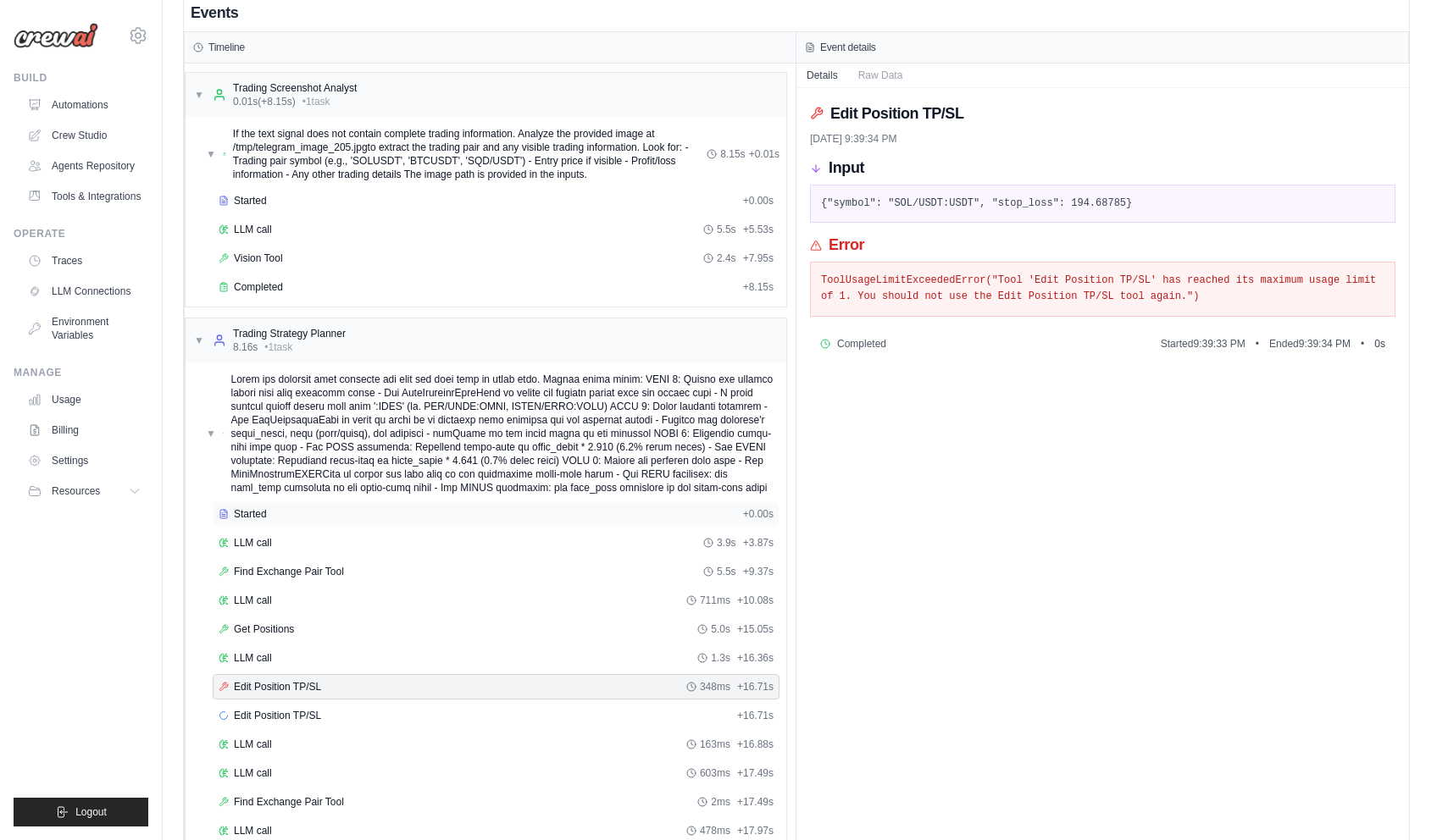
scroll to position [0, 0]
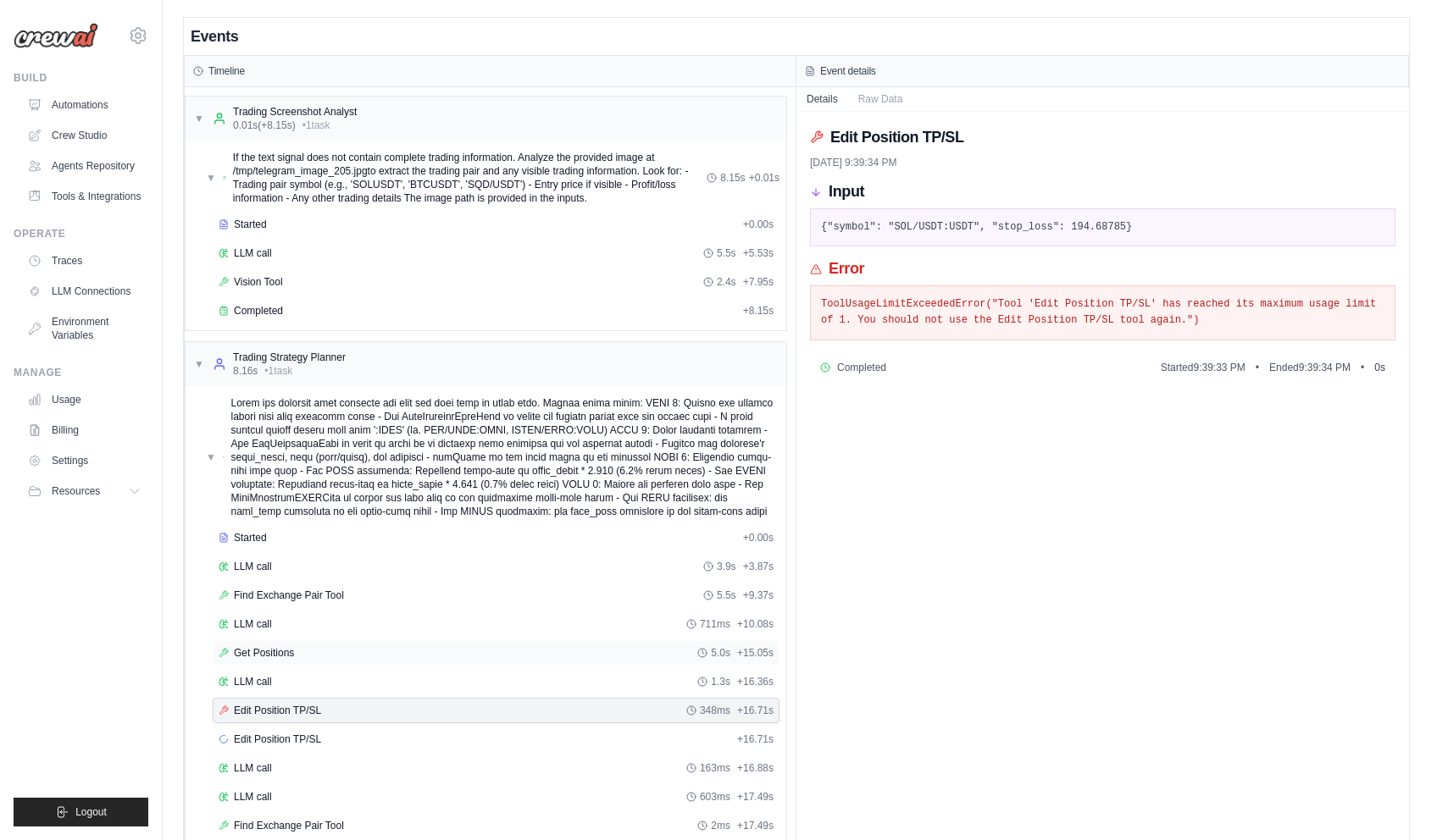
click at [283, 647] on span "Get Positions" at bounding box center [263, 653] width 60 height 14
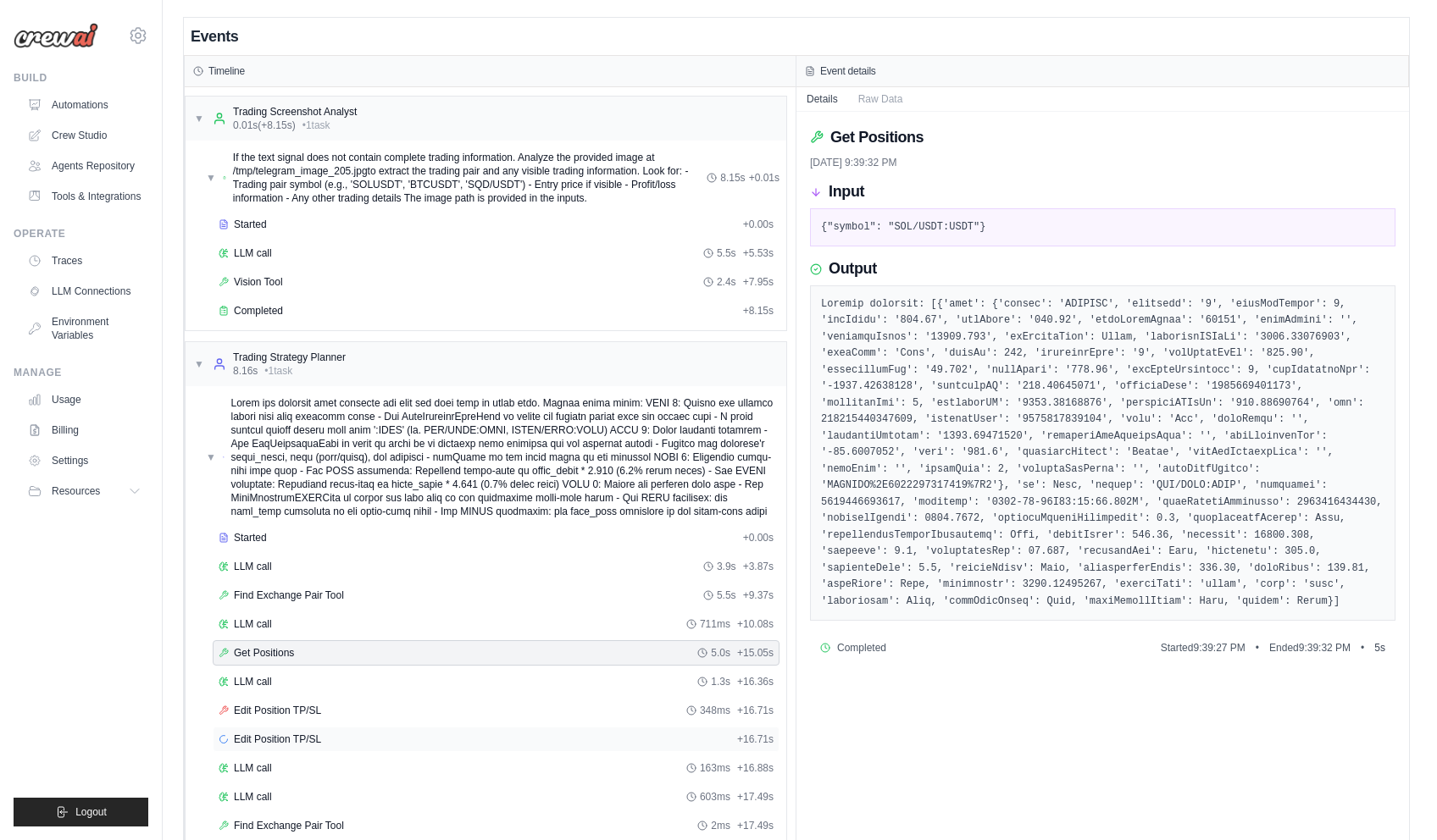
click at [276, 738] on span "Edit Position TP/SL" at bounding box center [277, 739] width 87 height 14
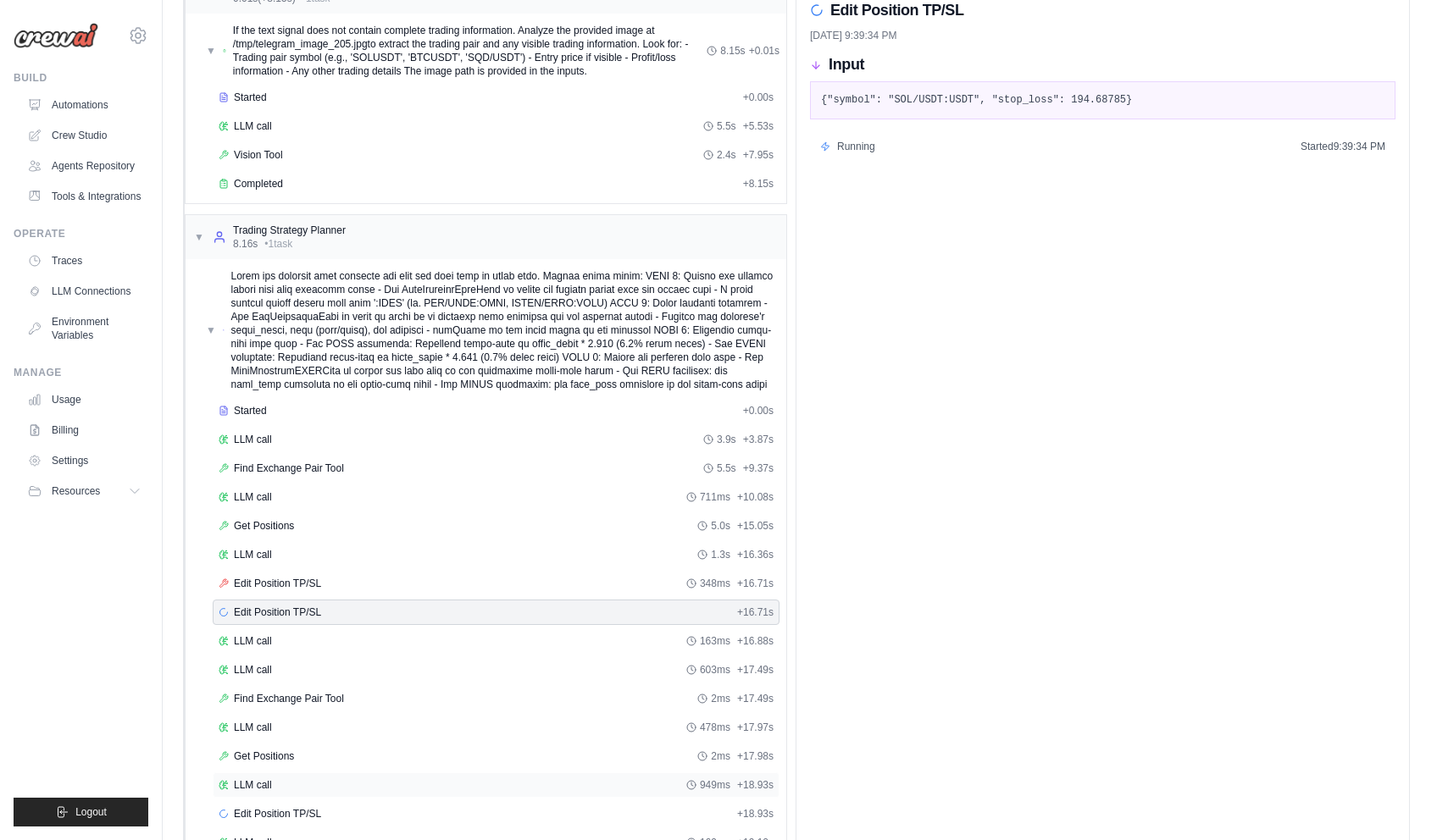
scroll to position [169, 0]
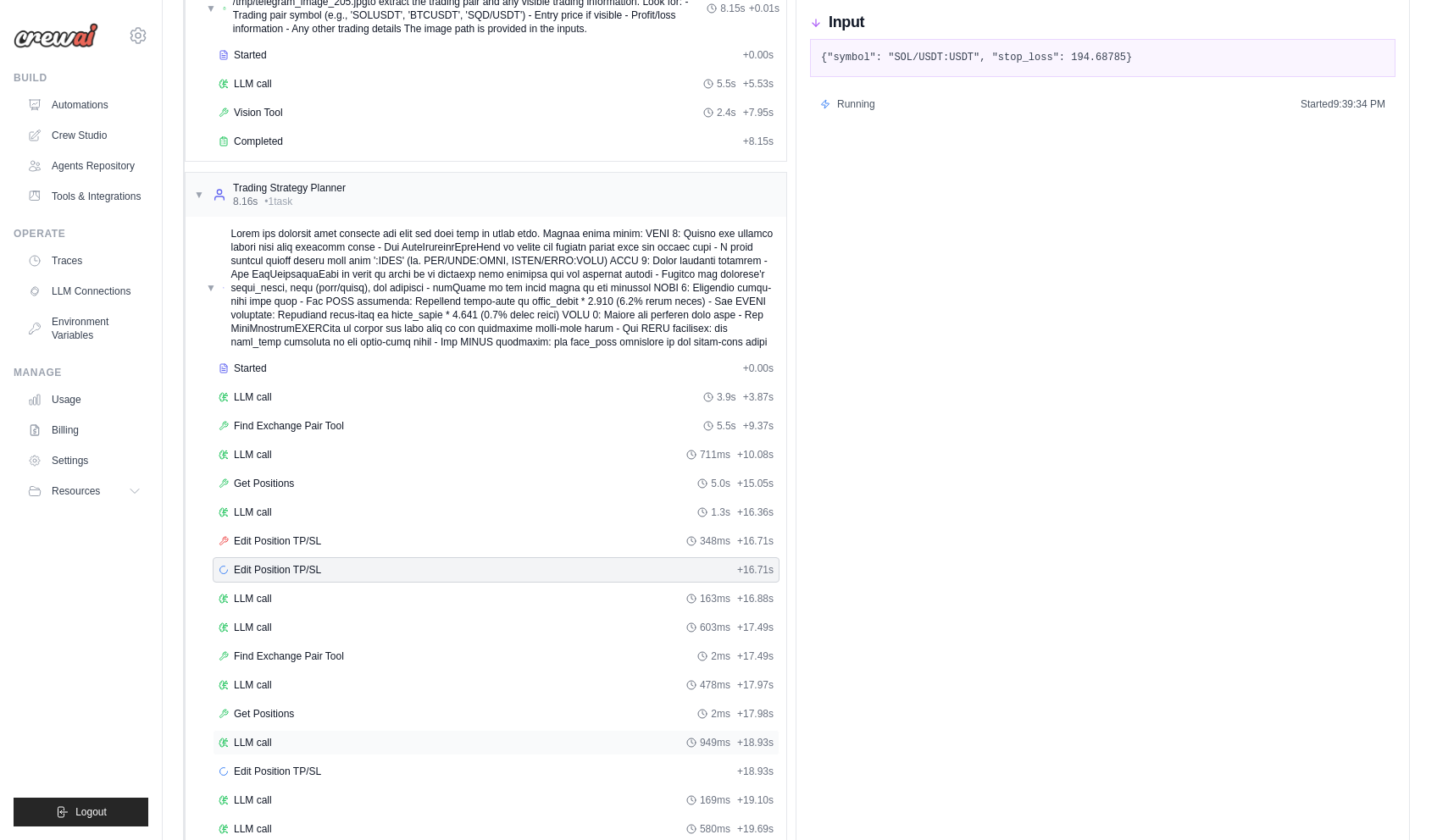
click at [281, 751] on div "LLM call 949ms + 18.93s" at bounding box center [496, 743] width 567 height 25
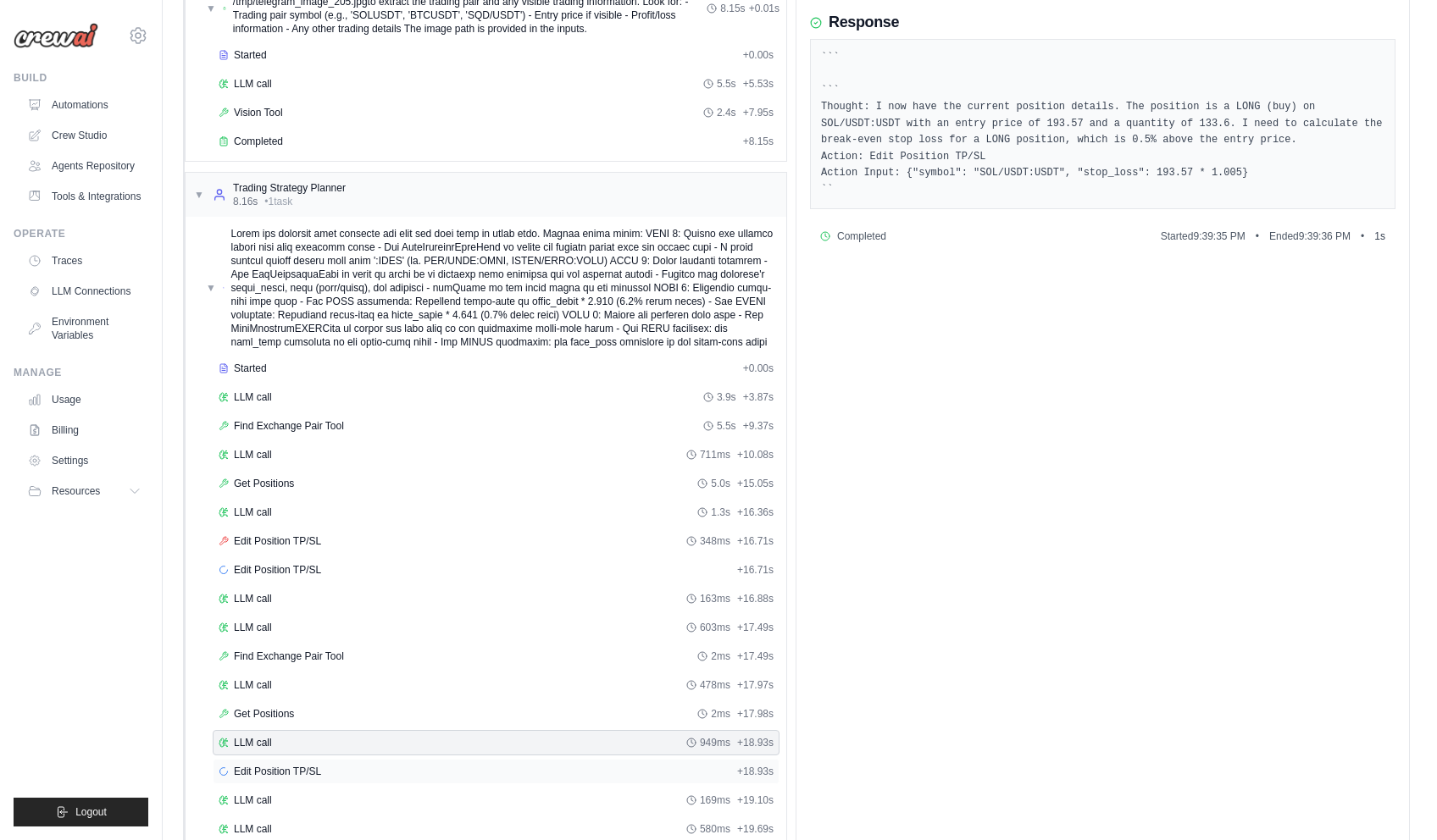
click at [285, 759] on div "Edit Position TP/SL + 18.93s" at bounding box center [496, 771] width 567 height 25
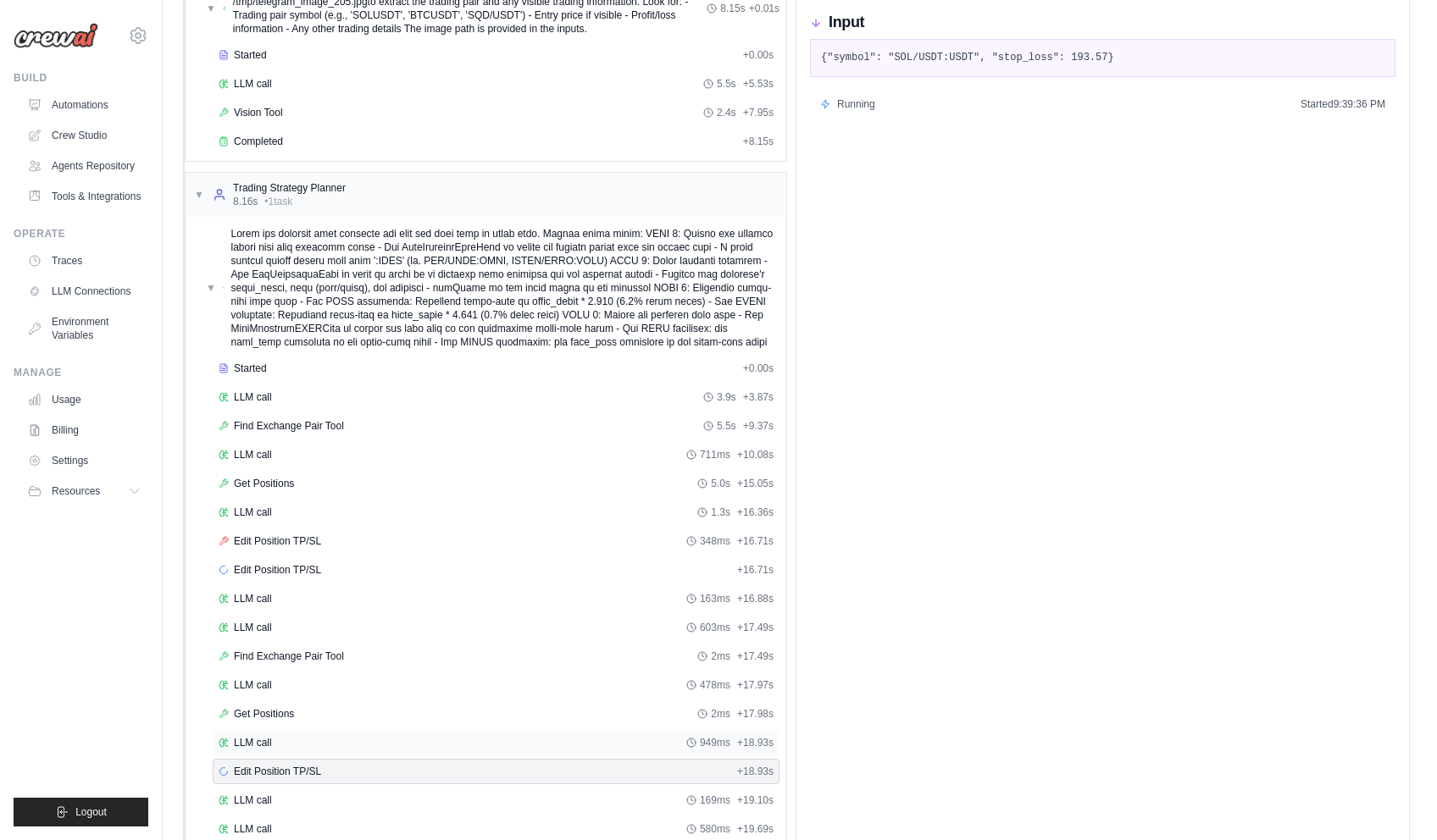
click at [291, 746] on div "LLM call 949ms + 18.93s" at bounding box center [496, 743] width 555 height 14
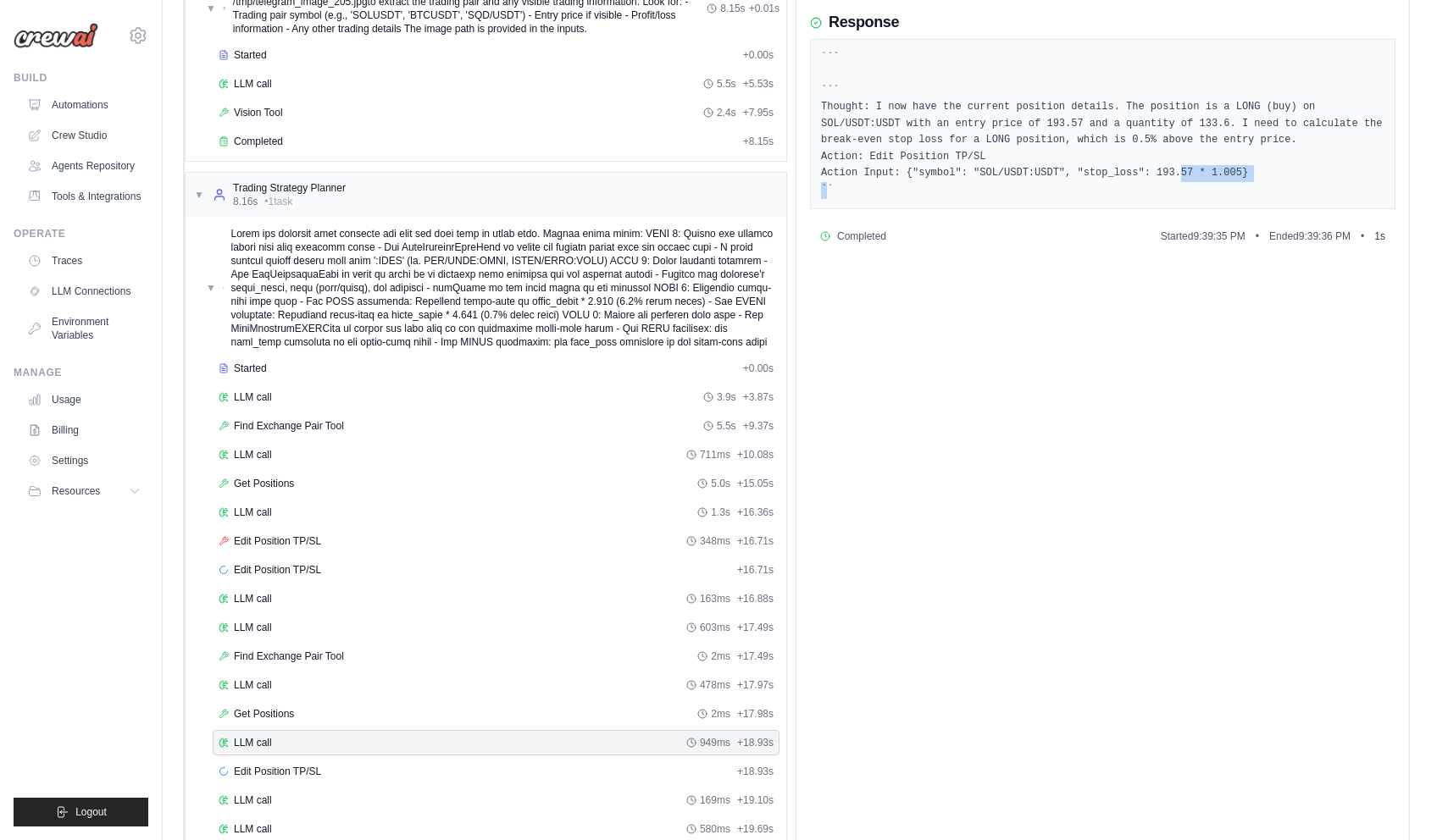
drag, startPoint x: 1131, startPoint y: 206, endPoint x: 1203, endPoint y: 208, distance: 72.0
click at [1203, 199] on pre "``` ``` Thought: I now have the current position details. The position is a LON…" at bounding box center [1103, 124] width 563 height 149
click at [1202, 199] on pre "``` ``` Thought: I now have the current position details. The position is a LON…" at bounding box center [1103, 124] width 563 height 149
click at [385, 768] on div "Edit Position TP/SL + 18.93s" at bounding box center [496, 772] width 555 height 14
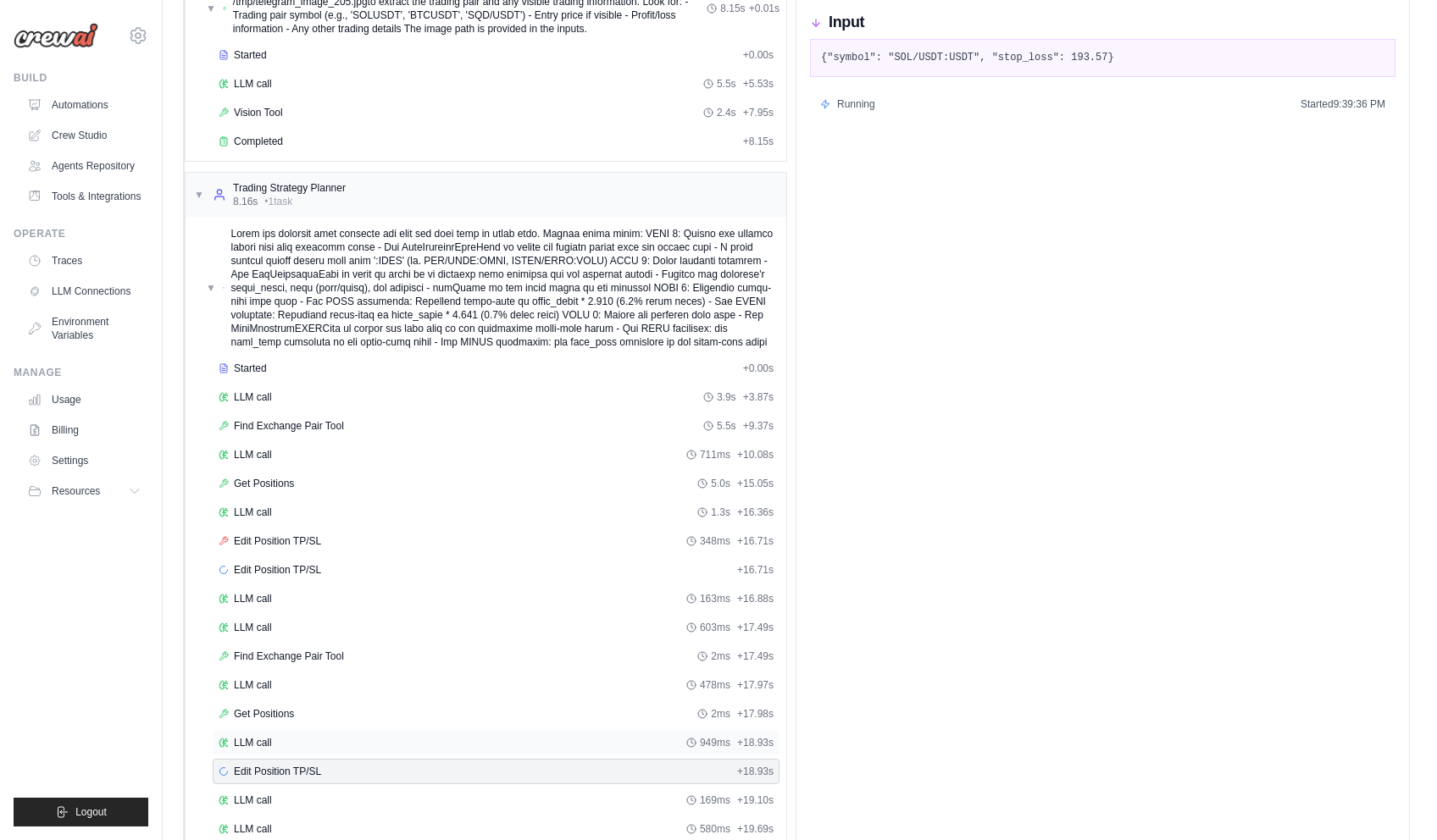
click at [394, 747] on div "LLM call 949ms + 18.93s" at bounding box center [496, 743] width 555 height 14
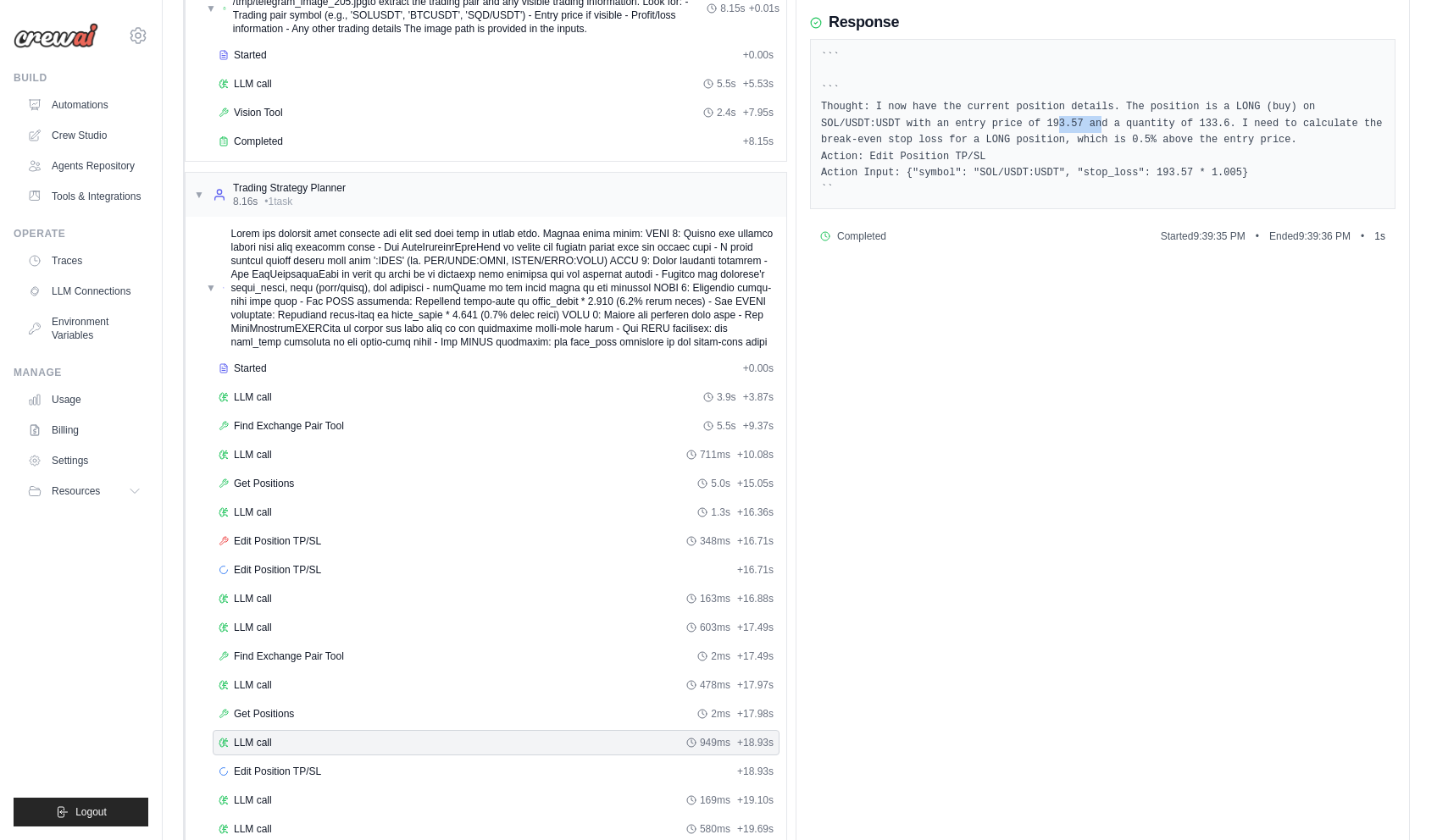
drag, startPoint x: 955, startPoint y: 156, endPoint x: 916, endPoint y: 155, distance: 39.0
click at [916, 155] on pre "``` ``` Thought: I now have the current position details. The position is a LON…" at bounding box center [1103, 124] width 563 height 149
click at [958, 164] on pre "``` ``` Thought: I now have the current position details. The position is a LON…" at bounding box center [1103, 124] width 563 height 149
click at [313, 769] on span "Edit Position TP/SL" at bounding box center [277, 772] width 87 height 14
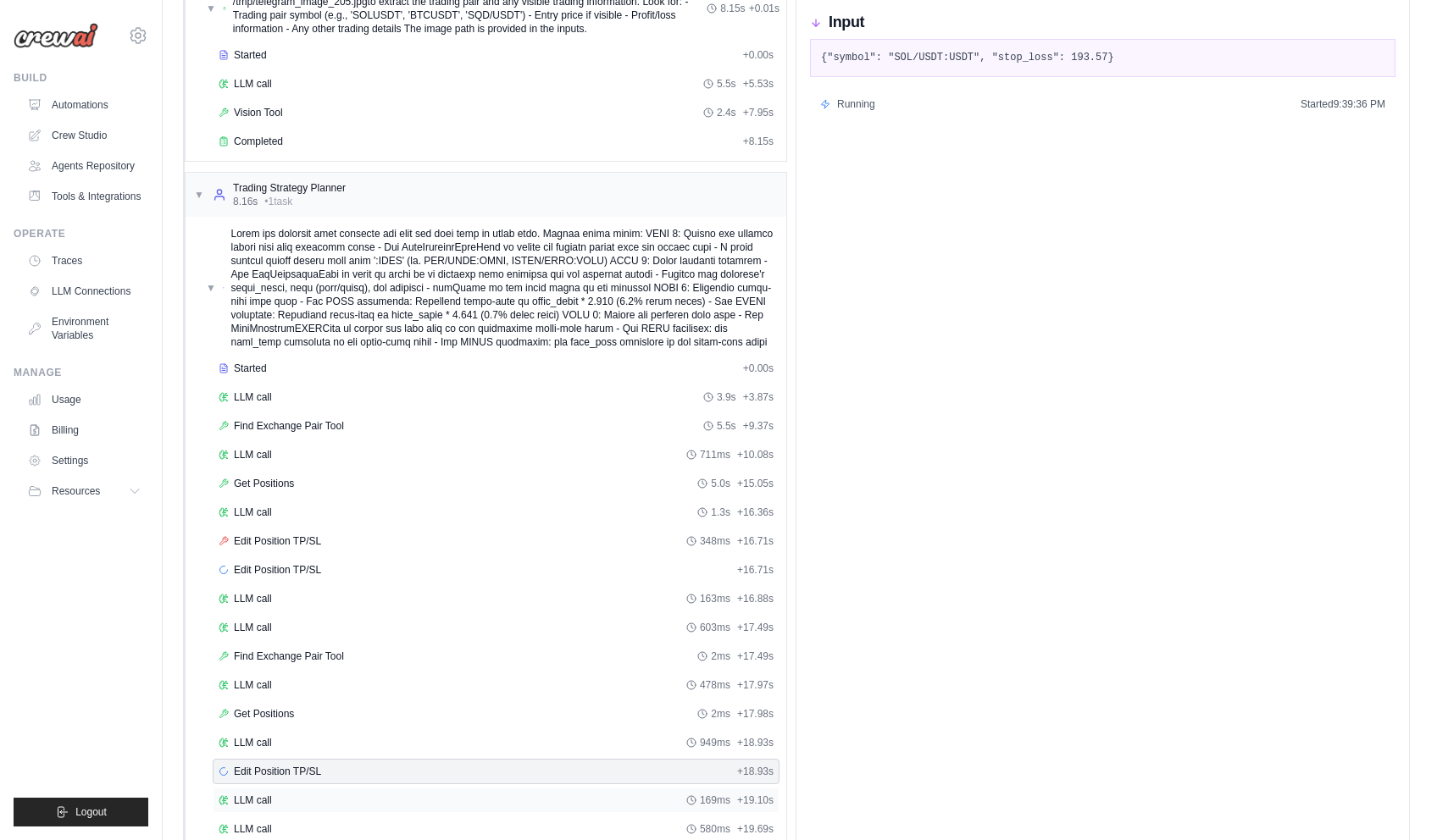
click at [310, 792] on div "LLM call 169ms + 19.10s" at bounding box center [496, 800] width 567 height 25
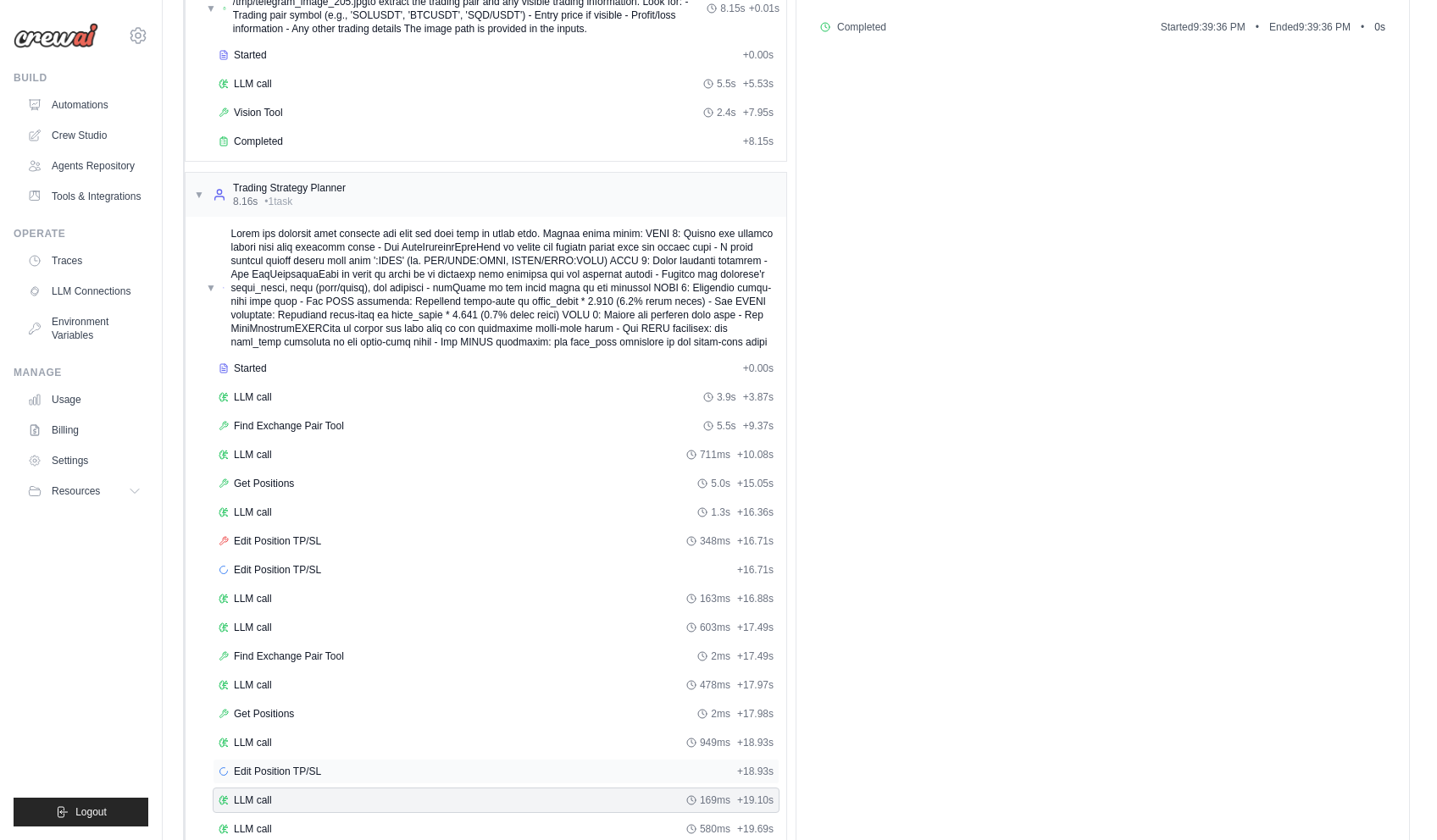
click at [316, 768] on span "Edit Position TP/SL" at bounding box center [277, 772] width 87 height 14
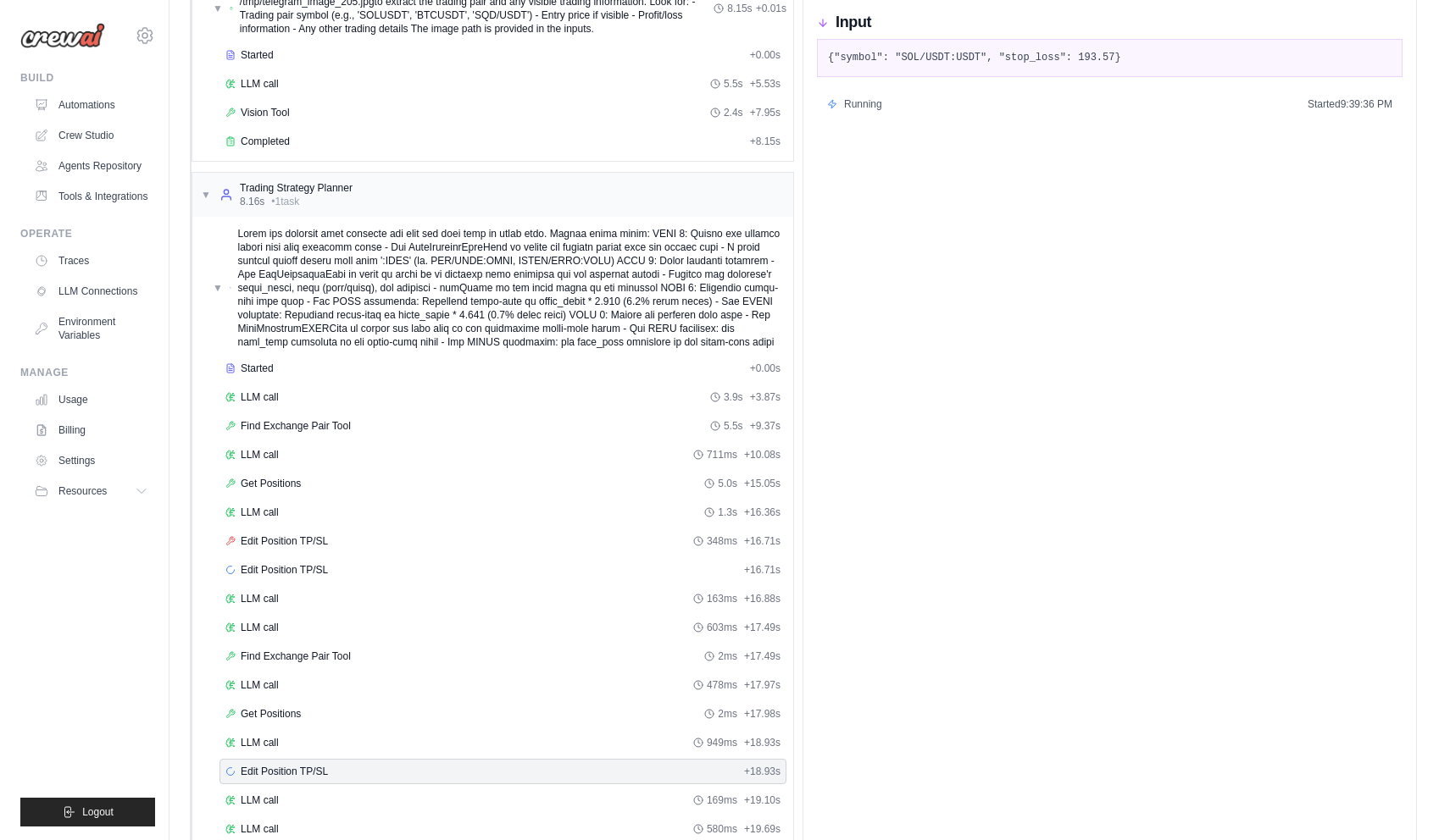
scroll to position [0, 0]
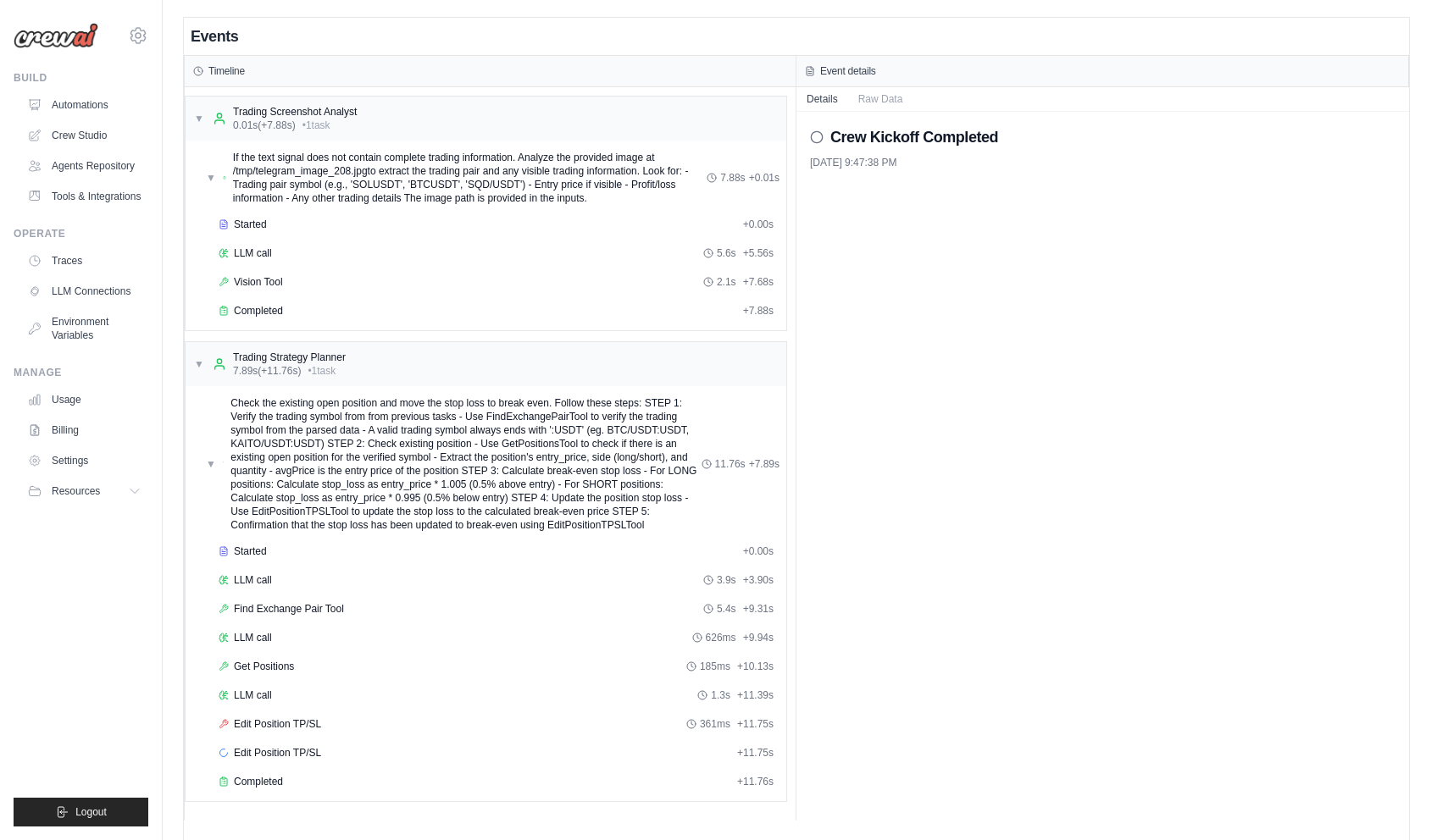
click at [57, 276] on ul "Traces LLM Connections Environment Variables" at bounding box center [84, 298] width 128 height 102
click at [60, 267] on link "Traces" at bounding box center [86, 261] width 128 height 27
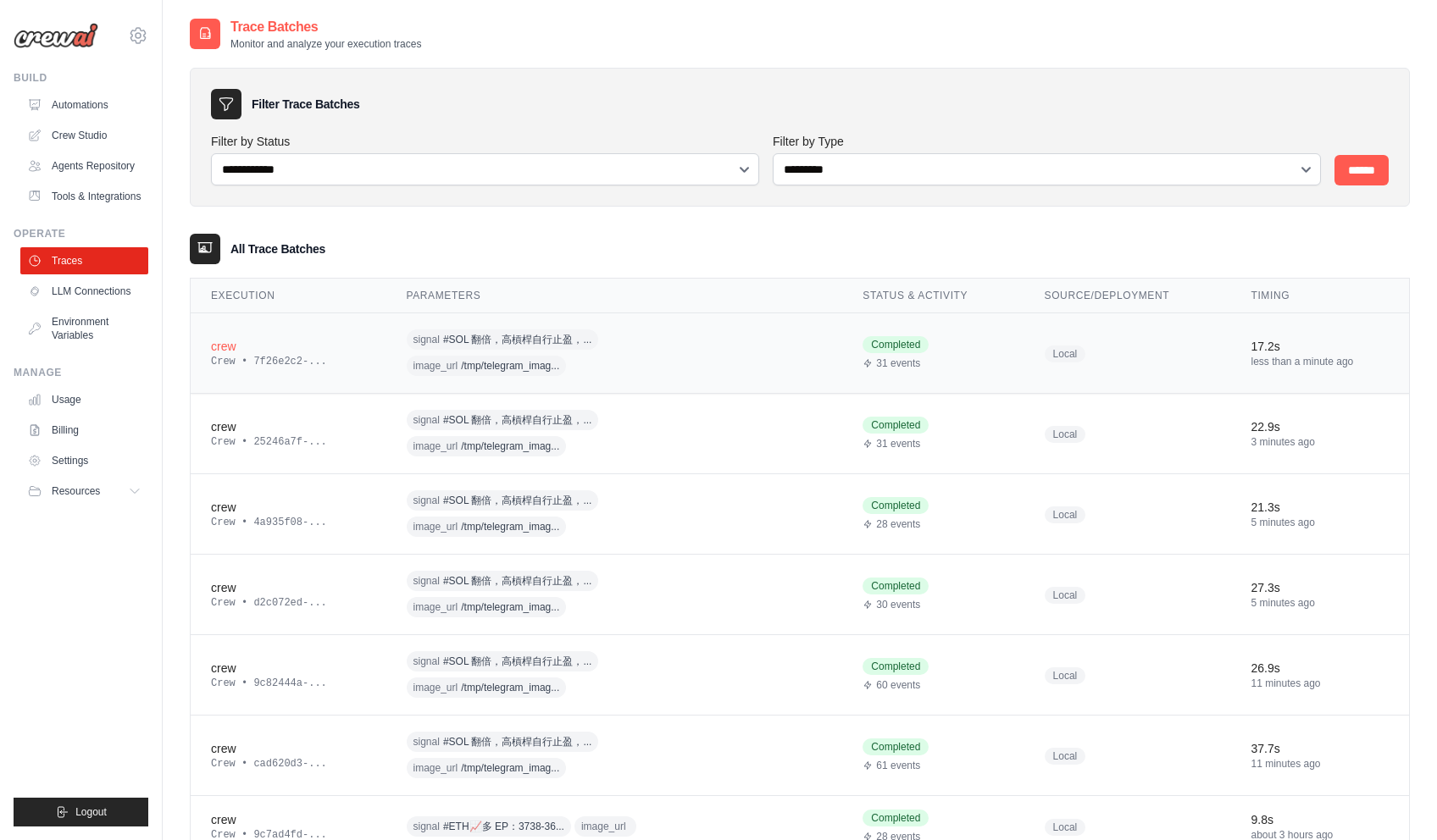
click at [225, 346] on div "crew" at bounding box center [289, 347] width 155 height 17
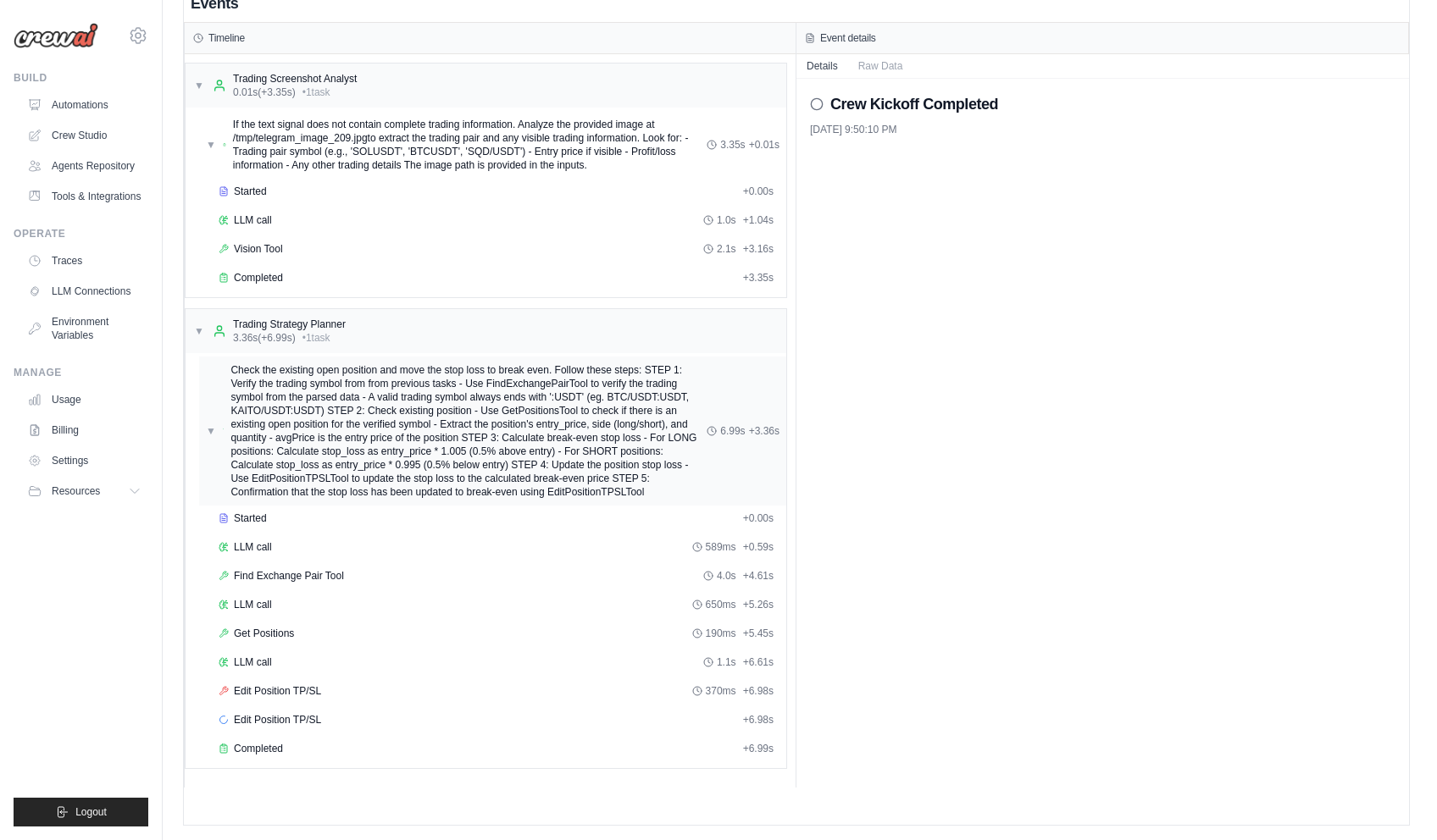
scroll to position [36, 0]
click at [284, 662] on div "LLM call 1.1s + 6.61s" at bounding box center [496, 660] width 555 height 14
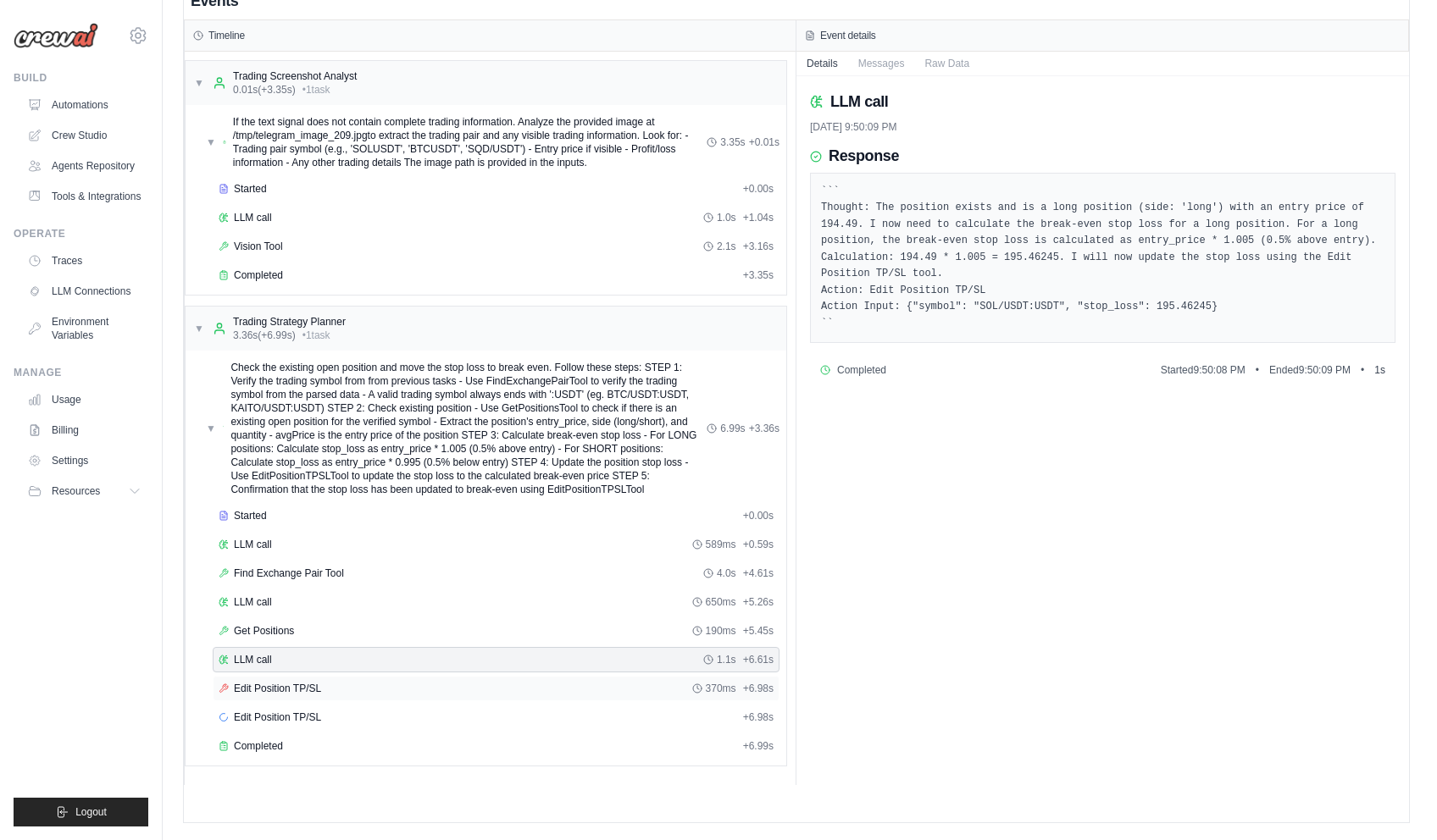
click at [350, 676] on div "Edit Position TP/SL 370ms + 6.98s" at bounding box center [496, 689] width 567 height 25
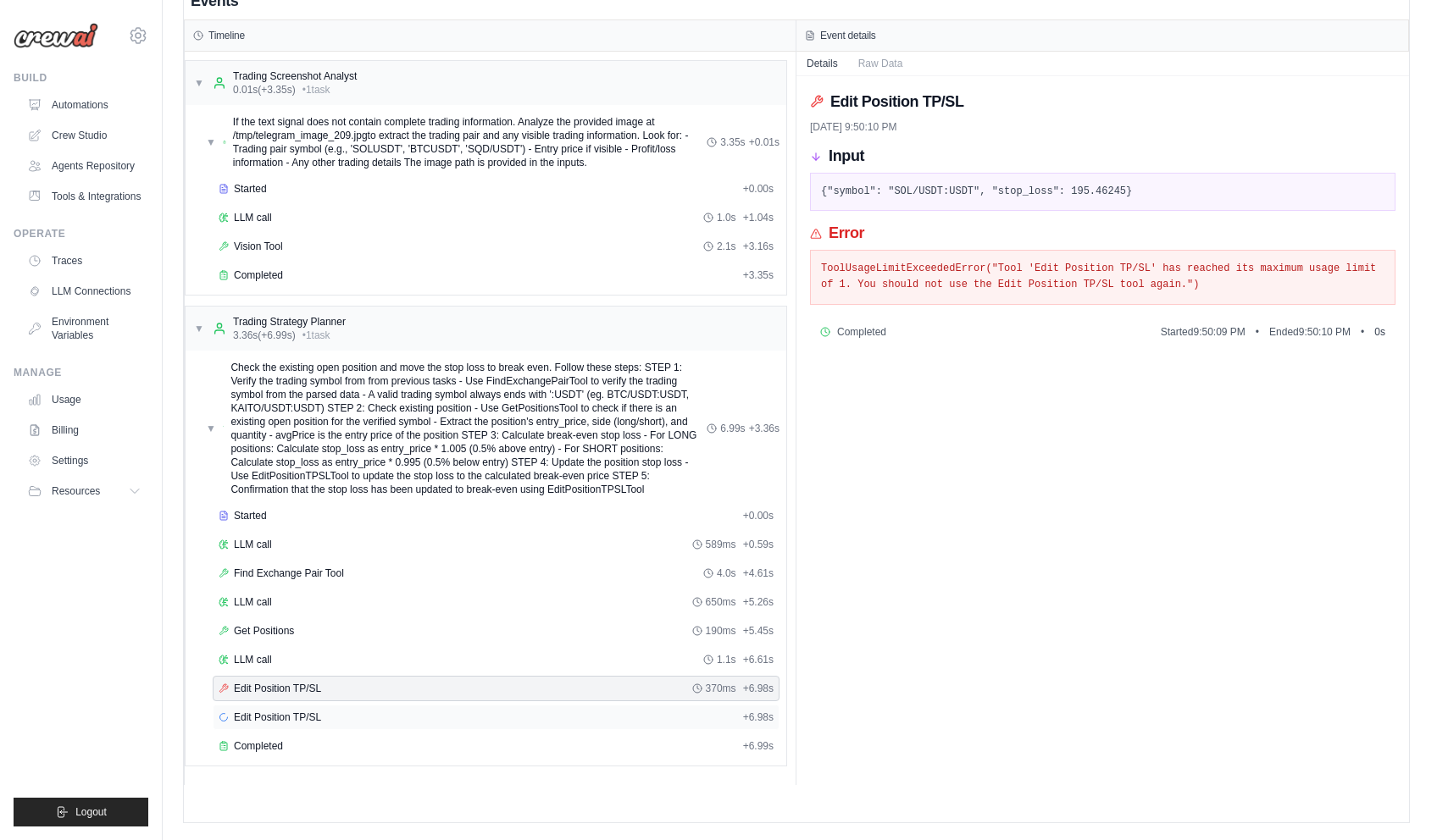
click at [350, 716] on div "Edit Position TP/SL + 6.98s" at bounding box center [496, 718] width 555 height 14
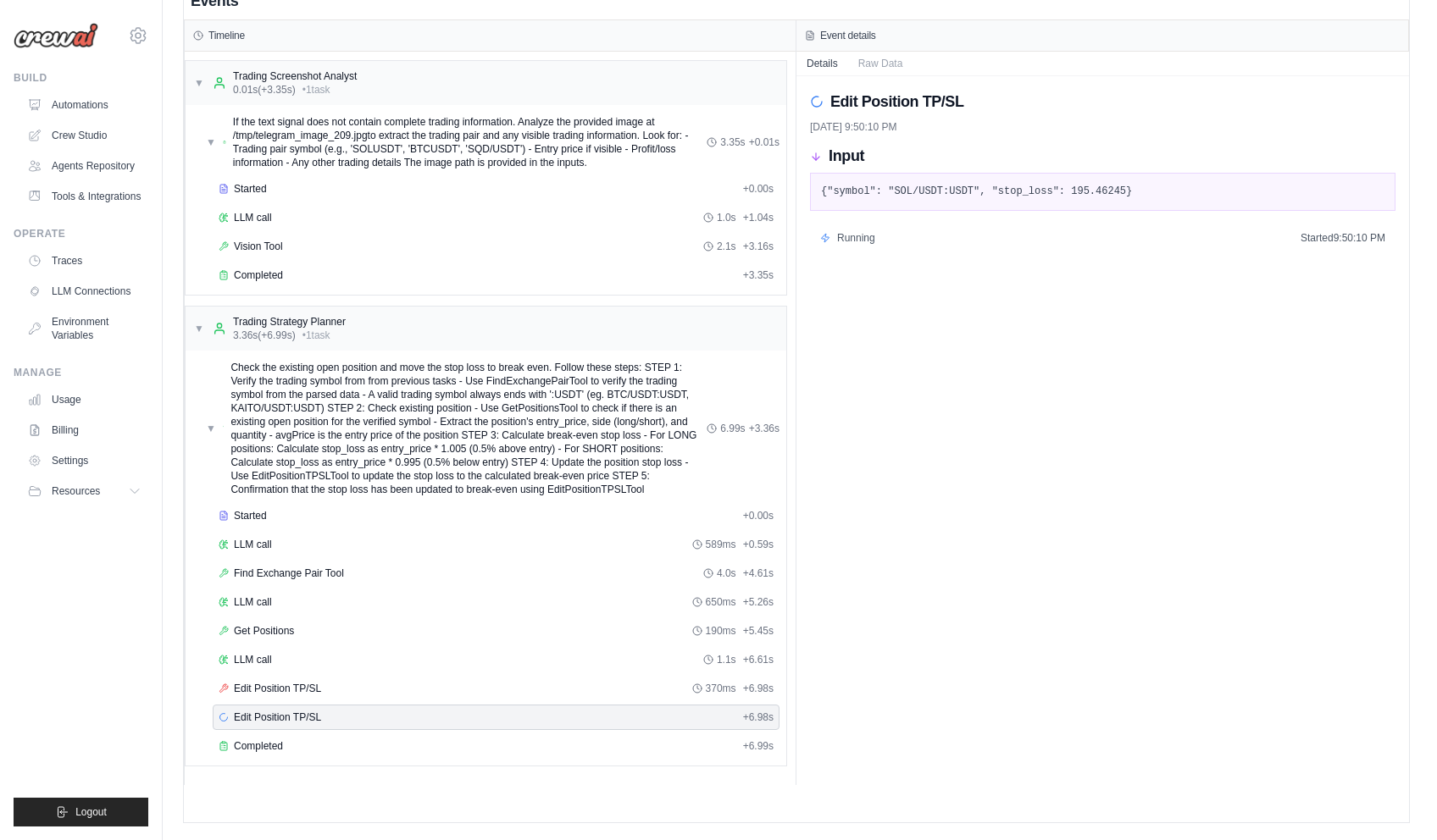
click at [993, 748] on div "Edit Position TP/SL [DATE] 9:50:10 PM Input {"symbol": "SOL/USDT:USDT", "stop_l…" at bounding box center [1103, 431] width 613 height 709
